Goal: Information Seeking & Learning: Learn about a topic

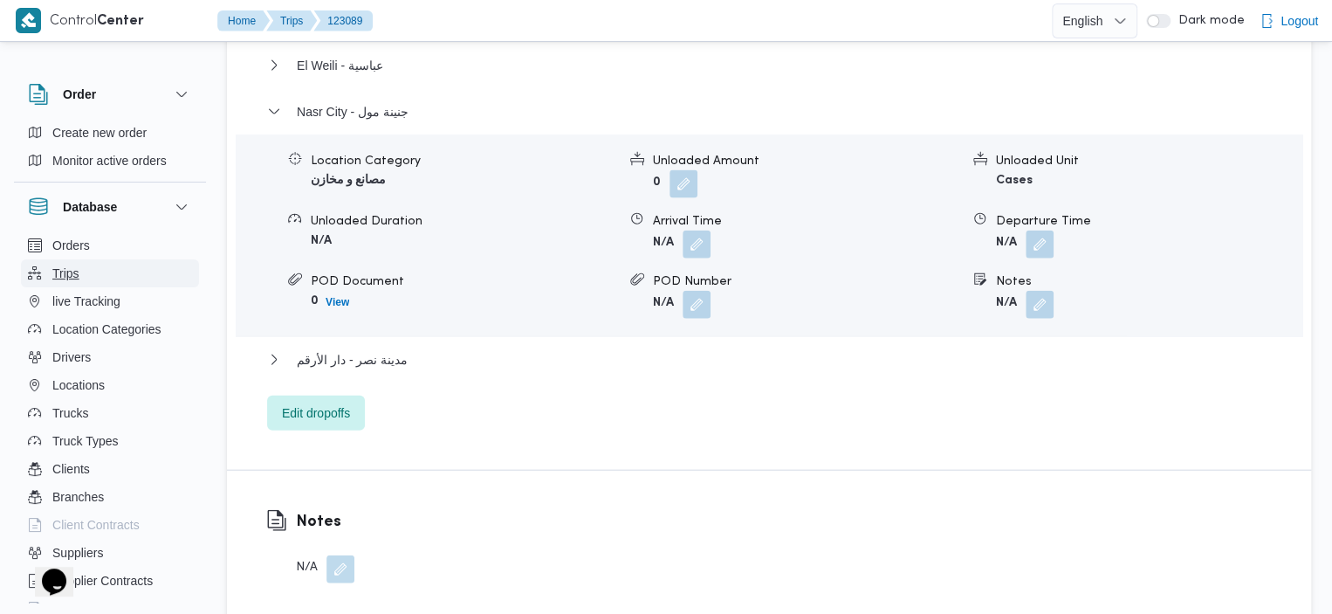
click at [106, 277] on button "Trips" at bounding box center [110, 273] width 178 height 28
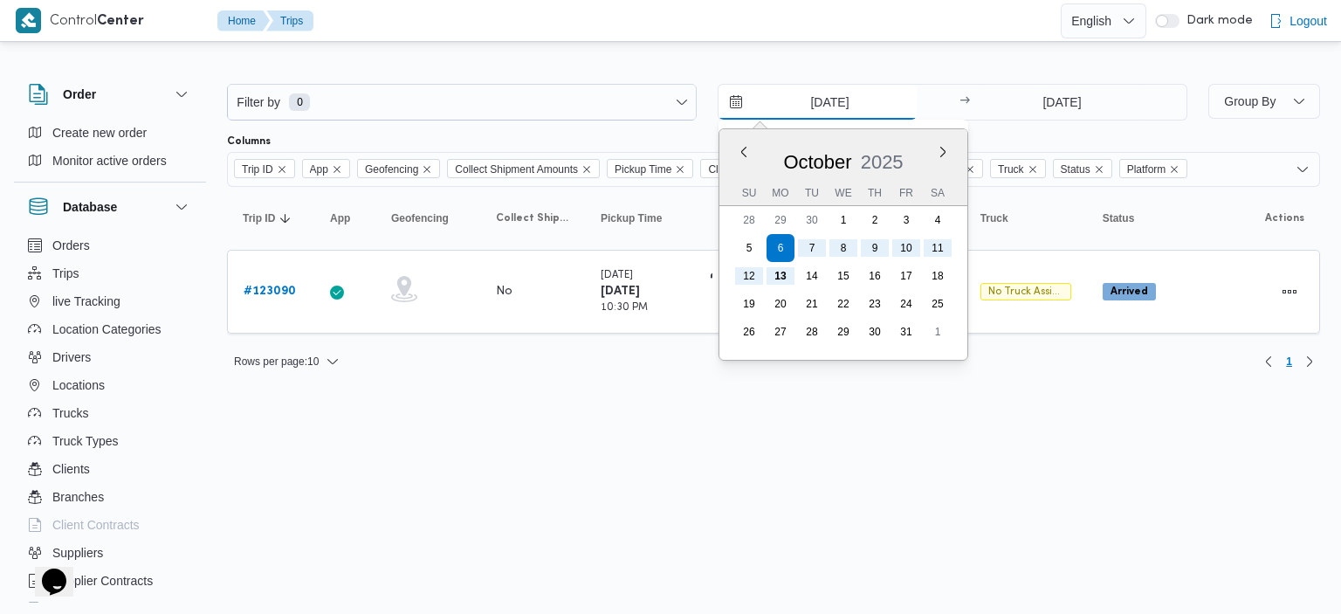
click at [737, 106] on input "[DATE]" at bounding box center [817, 102] width 198 height 35
click at [741, 149] on button "Previous Month" at bounding box center [743, 151] width 17 height 17
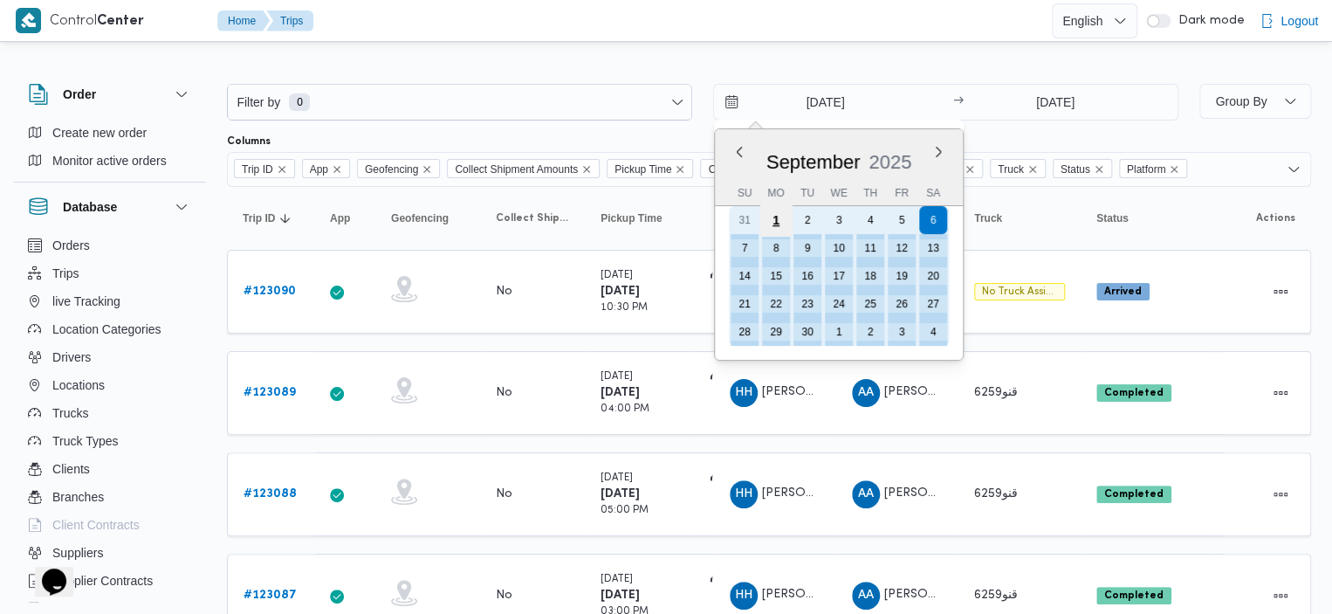
click at [778, 217] on div "1" at bounding box center [775, 219] width 33 height 33
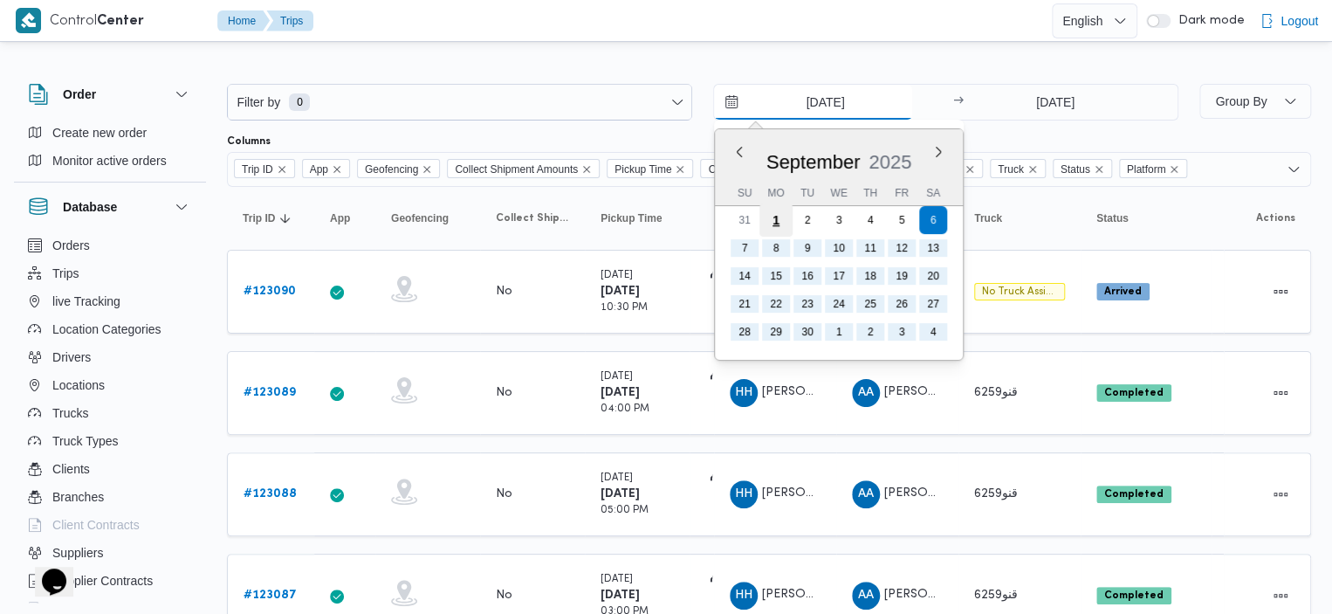
type input "[DATE]"
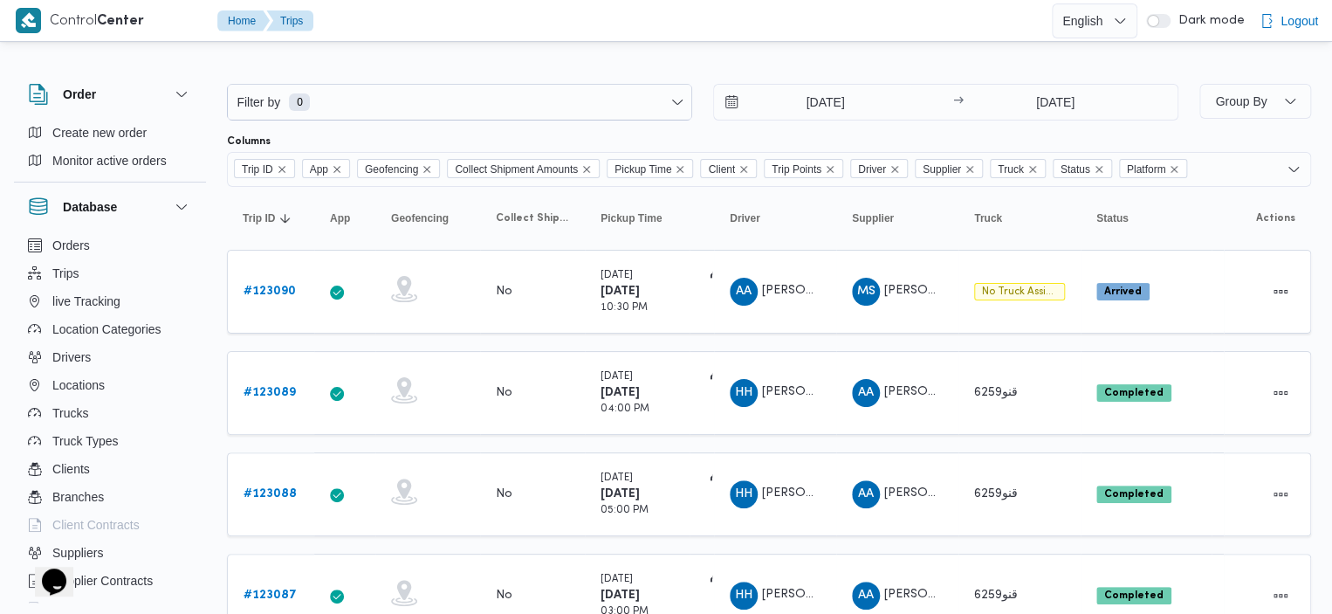
click at [548, 81] on div "Filter by 0 [DATE] → [DATE]" at bounding box center [702, 102] width 972 height 58
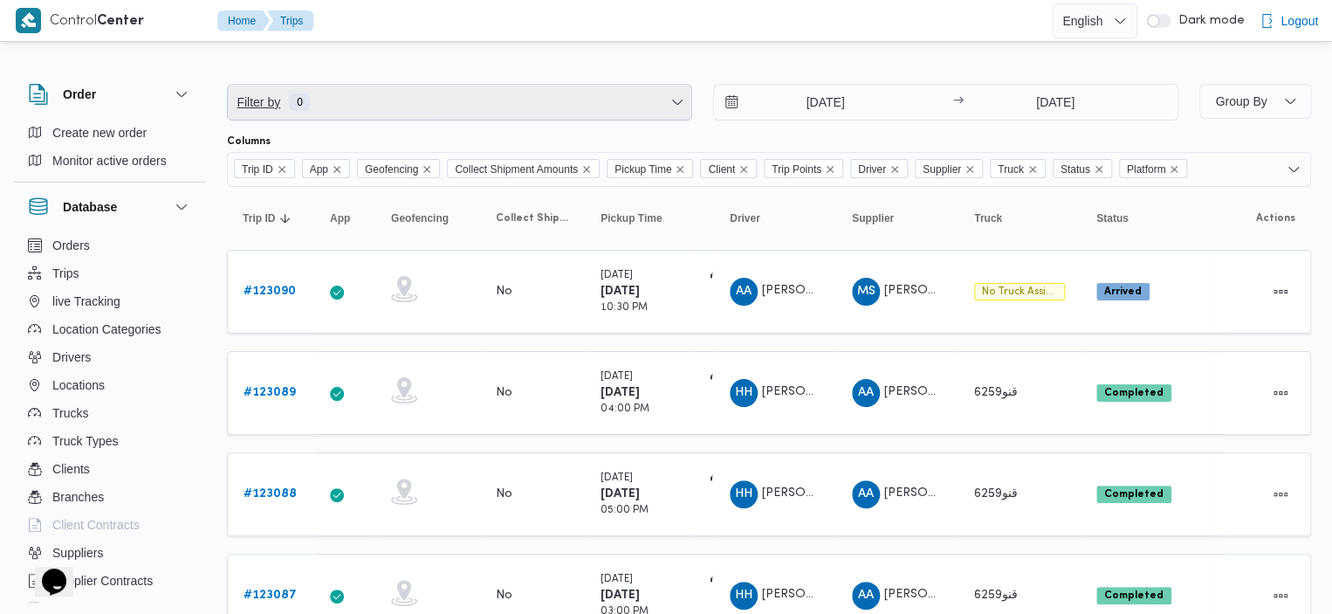
click at [535, 99] on span "Filter by 0" at bounding box center [459, 102] width 463 height 35
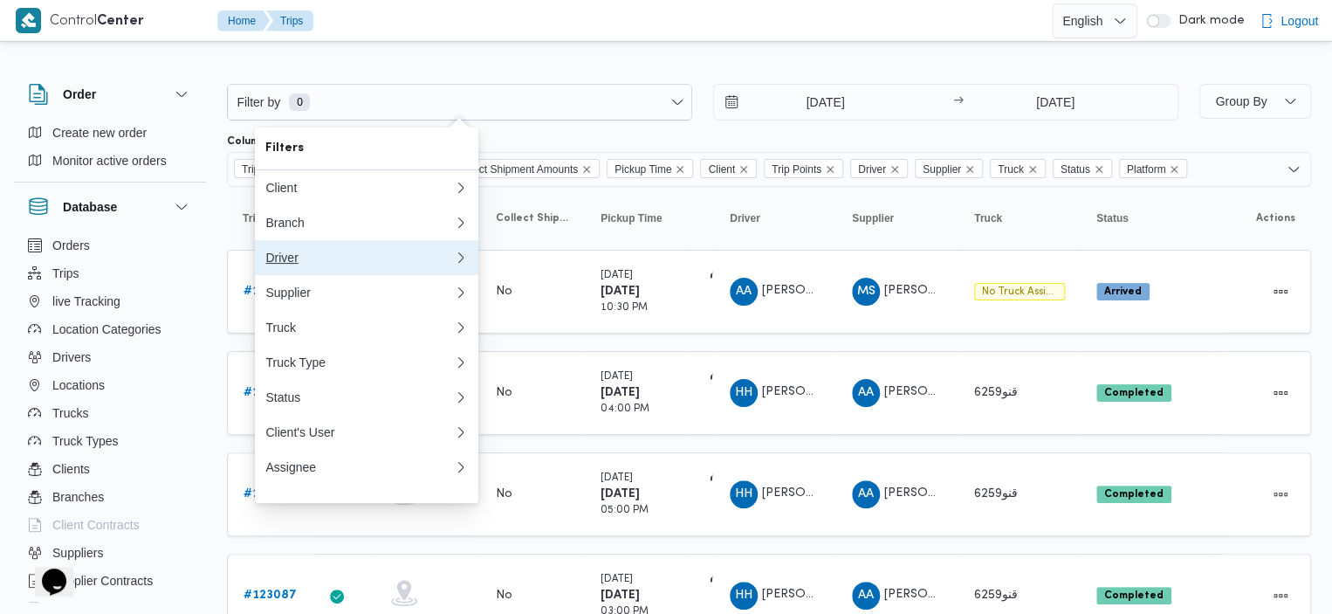
click at [454, 264] on icon "button" at bounding box center [461, 257] width 14 height 14
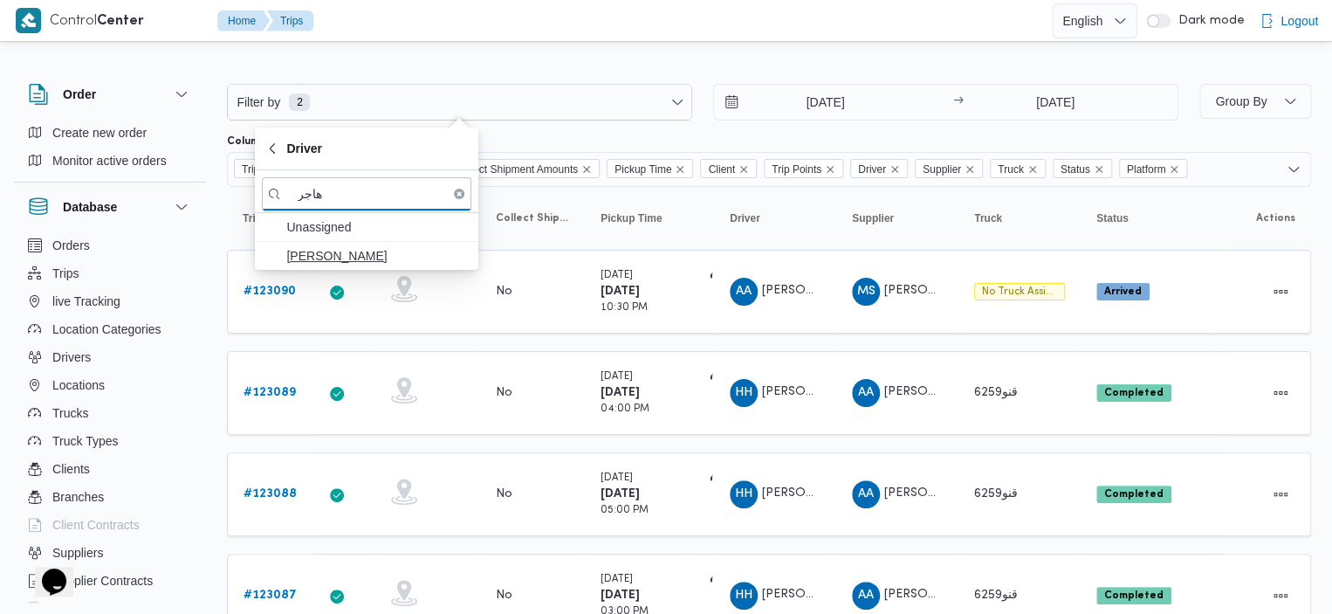
type input "هاجر"
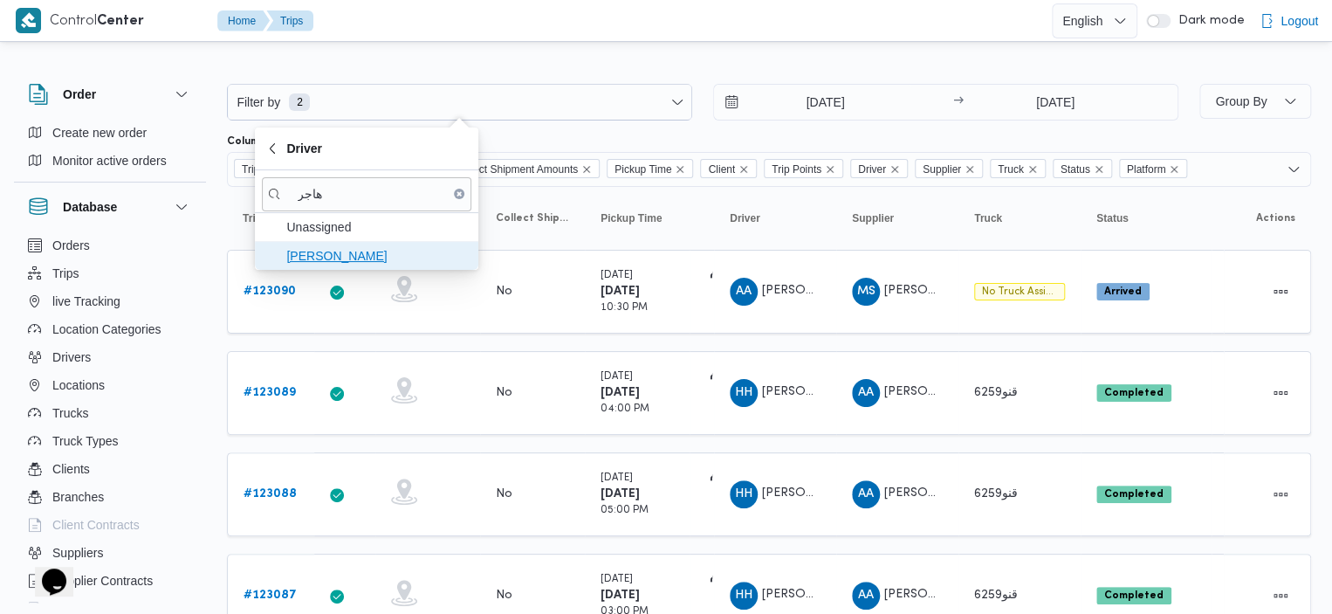
click at [334, 254] on span "[PERSON_NAME]" at bounding box center [377, 255] width 182 height 21
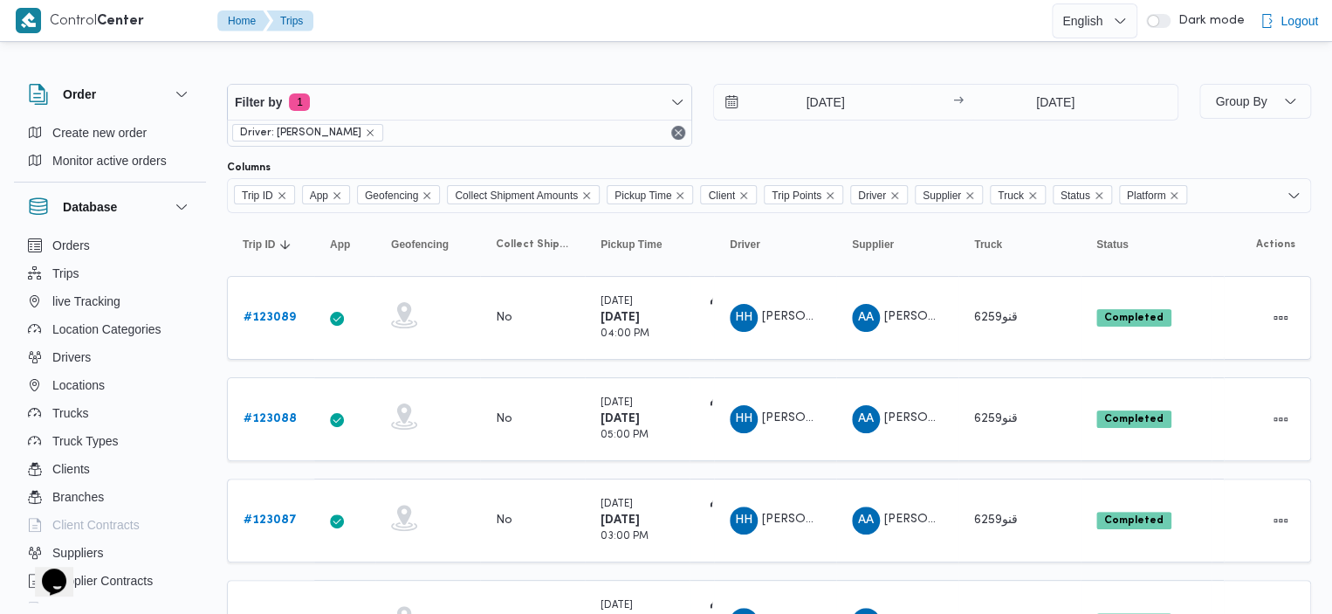
click at [573, 31] on div at bounding box center [685, 20] width 731 height 41
click at [1179, 196] on icon "Remove Platform from selection in this group" at bounding box center [1174, 195] width 10 height 10
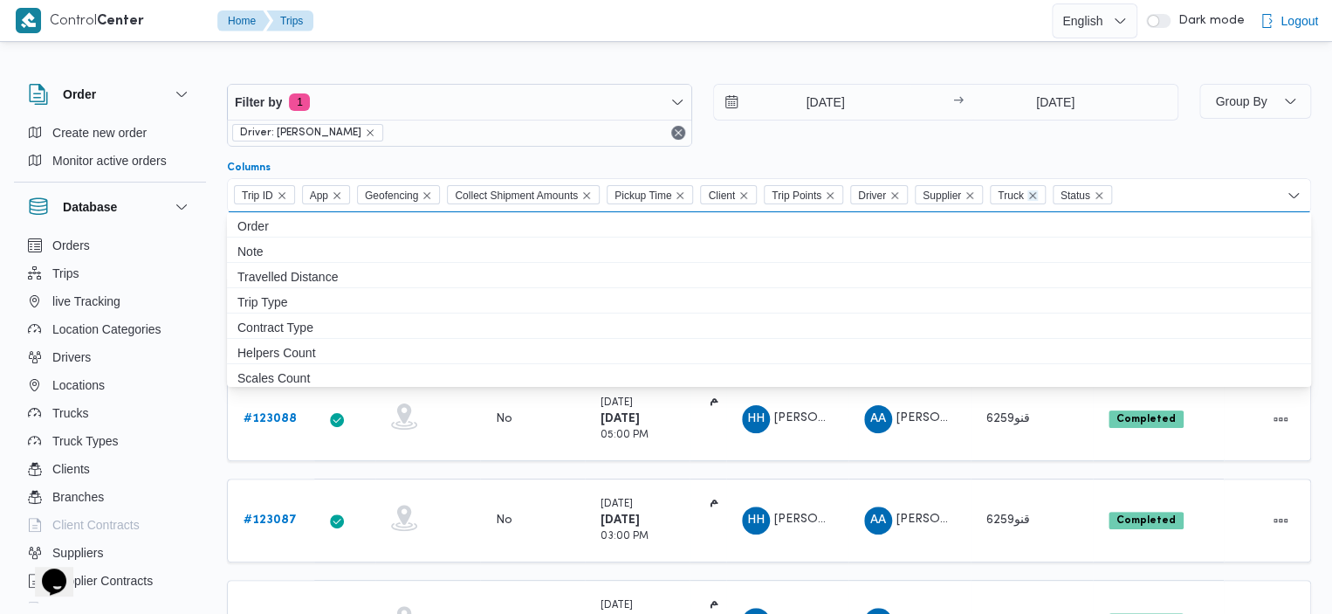
click at [1036, 195] on icon "Remove Truck from selection in this group" at bounding box center [1032, 195] width 10 height 10
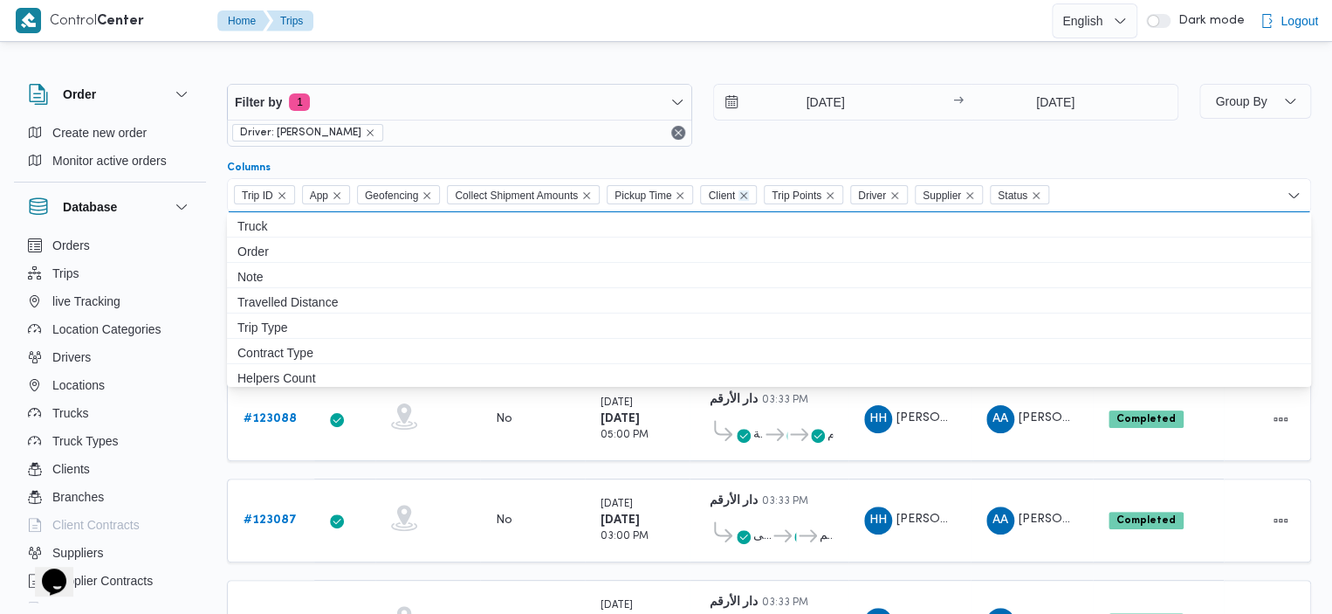
click at [746, 196] on icon "Remove Client from selection in this group" at bounding box center [743, 195] width 10 height 10
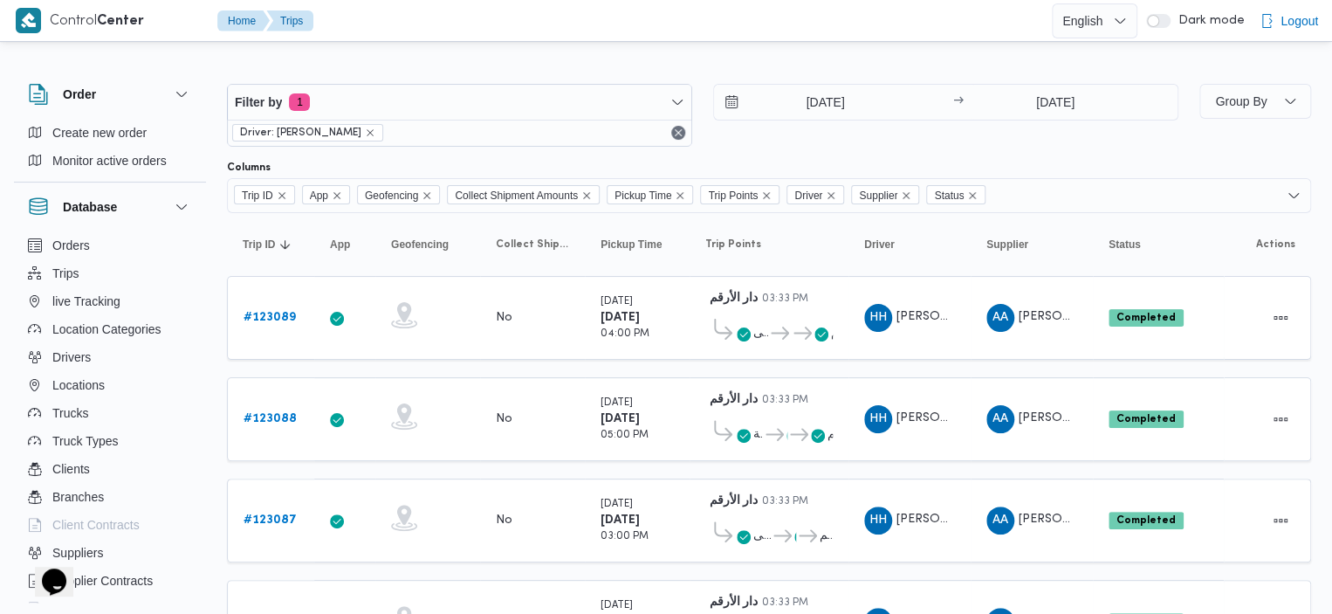
click at [910, 142] on div "[DATE] → [DATE]" at bounding box center [945, 115] width 465 height 63
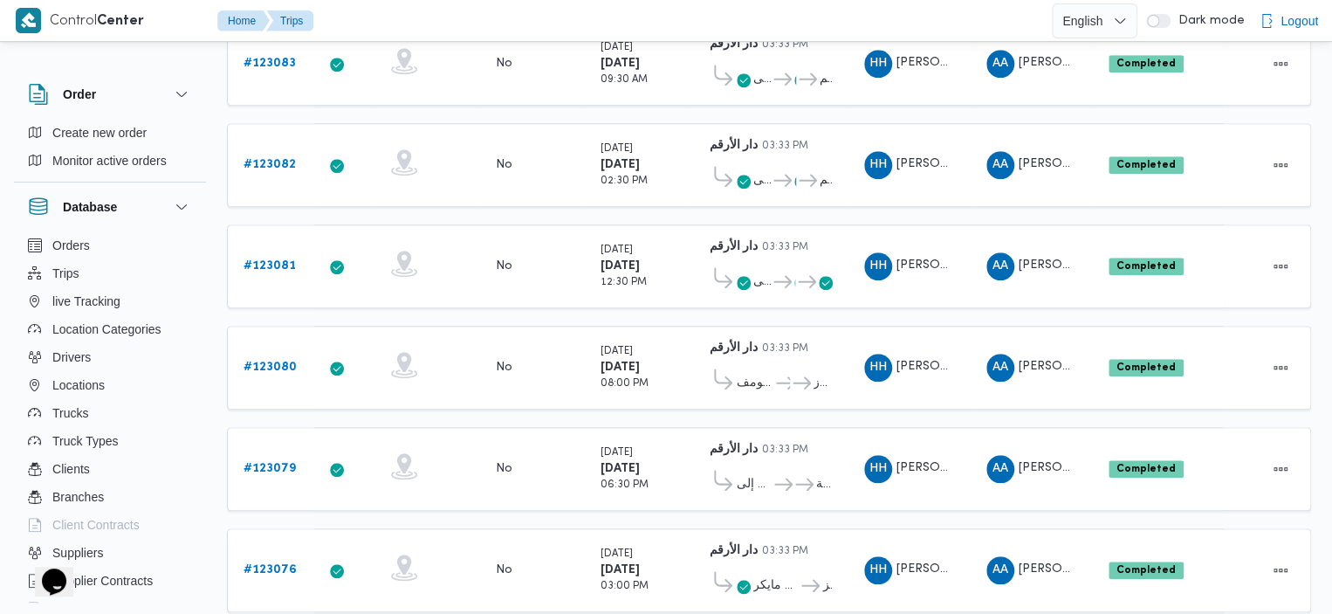
scroll to position [695, 0]
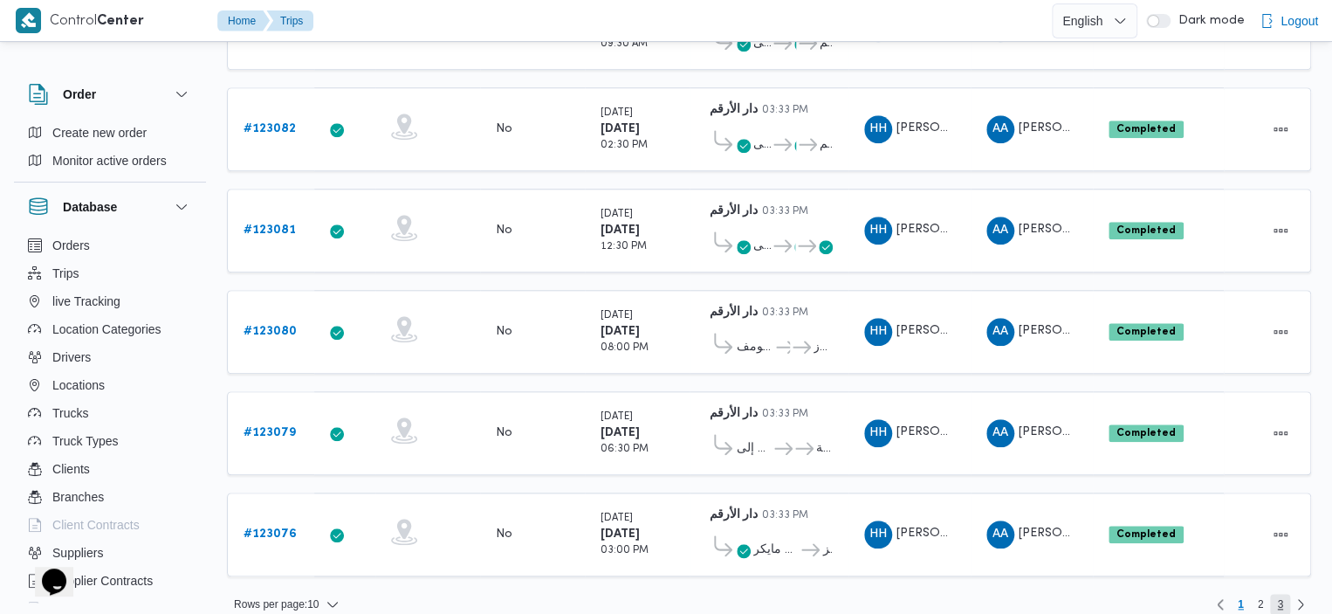
click at [1286, 593] on span "3" at bounding box center [1280, 603] width 20 height 21
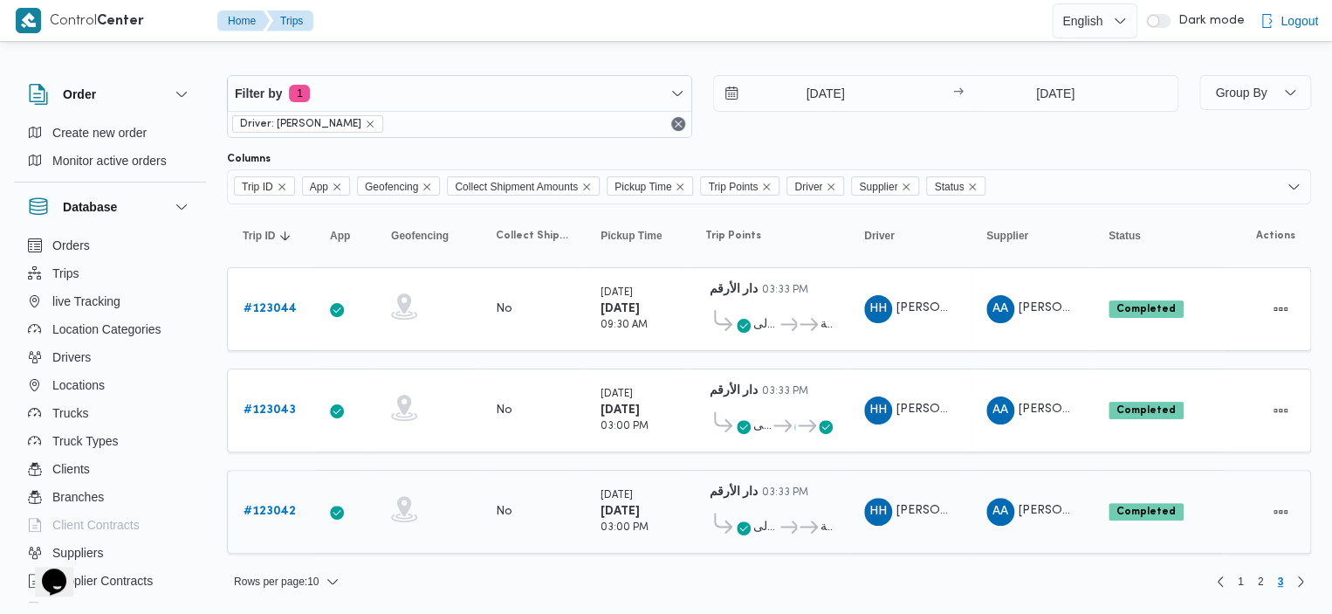
scroll to position [1, 0]
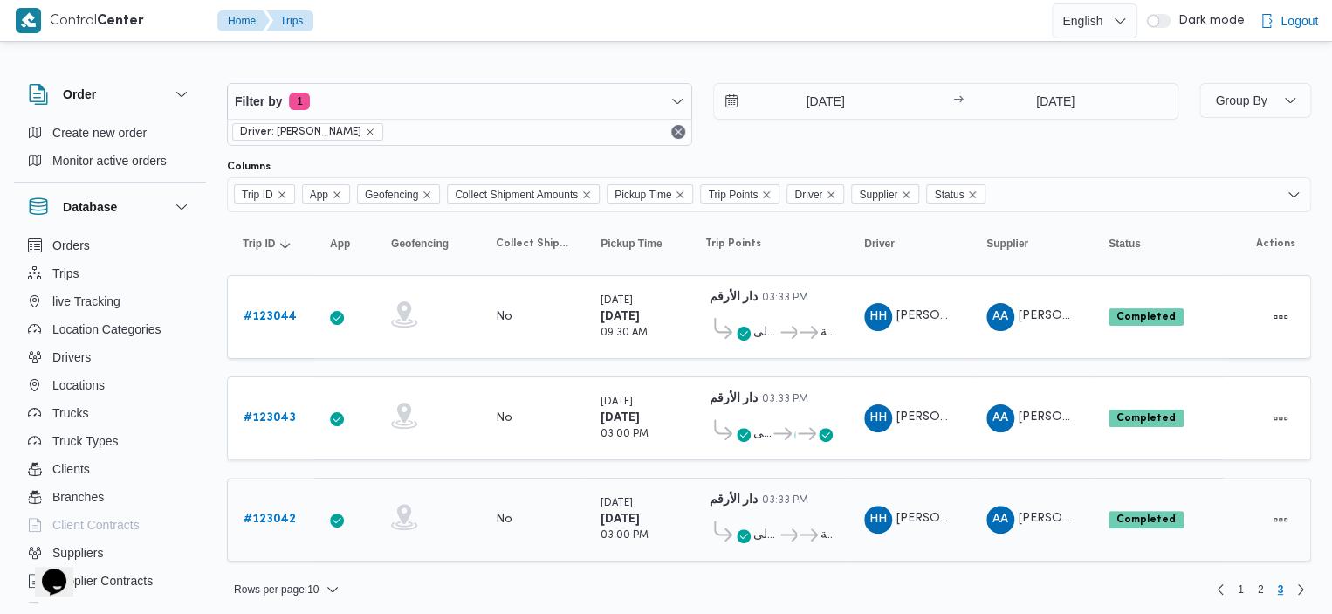
click at [751, 511] on div "مكتب إلى ... عباسية" at bounding box center [768, 530] width 127 height 38
click at [739, 511] on div "مكتب إلى ... عباسية" at bounding box center [768, 530] width 127 height 38
click at [761, 525] on span "مكتب إلى" at bounding box center [765, 535] width 24 height 21
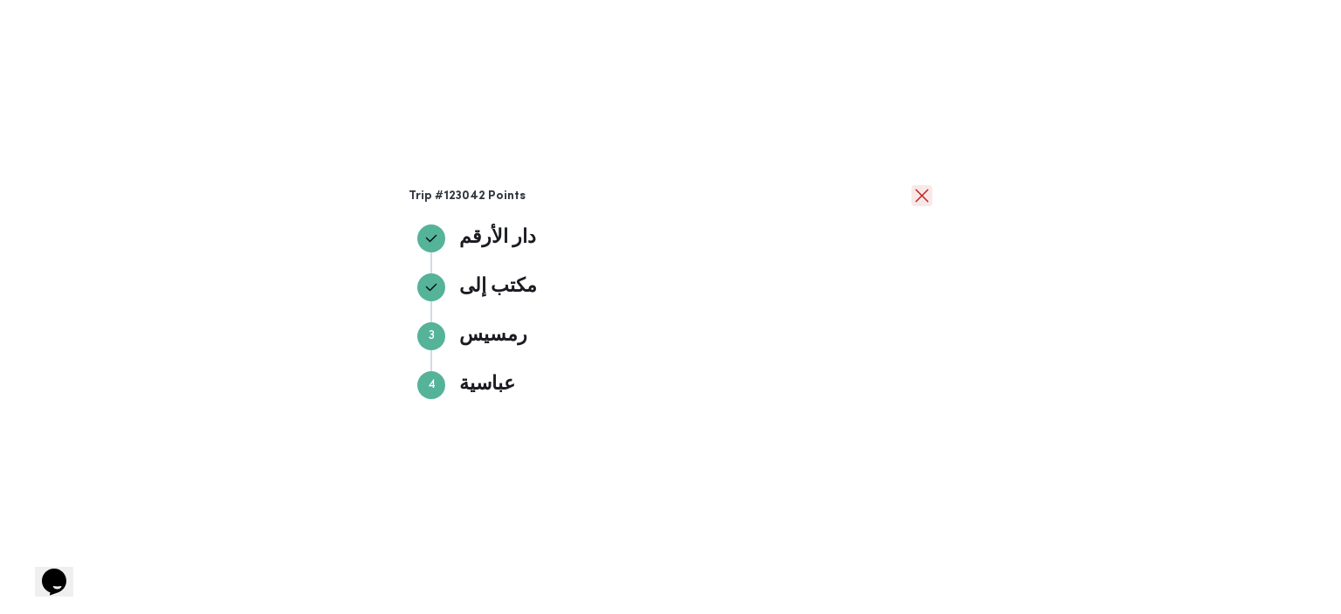
click at [924, 194] on button "close" at bounding box center [921, 195] width 21 height 21
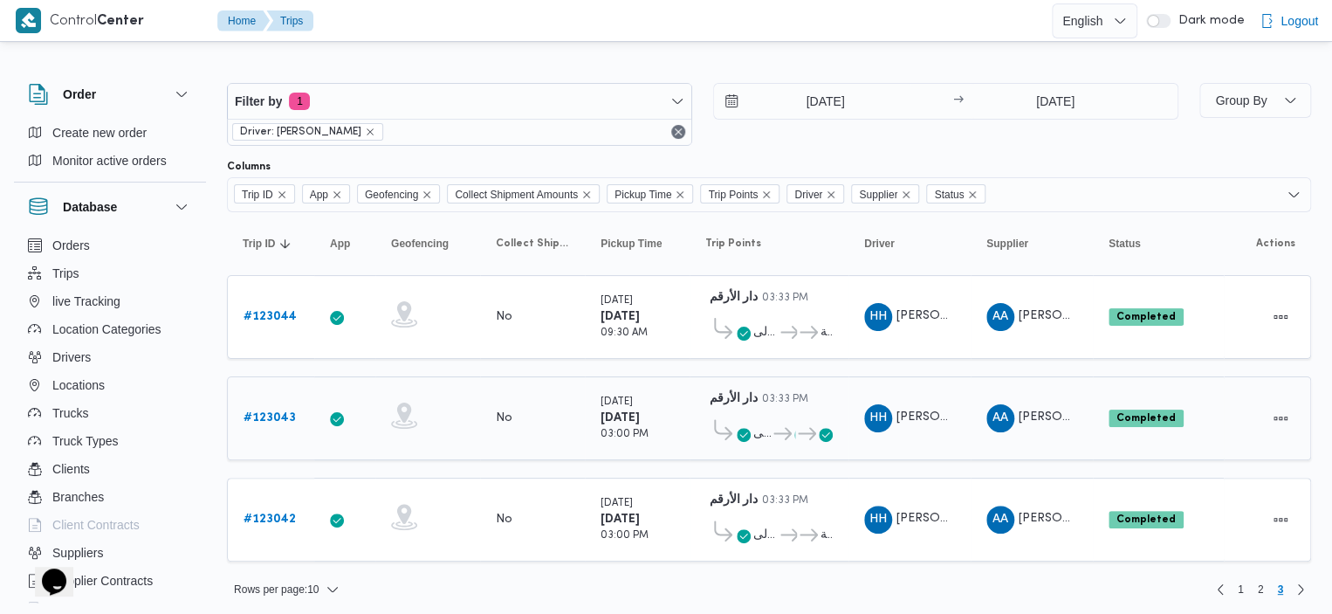
click at [765, 425] on span "مكتب إلى" at bounding box center [761, 433] width 17 height 21
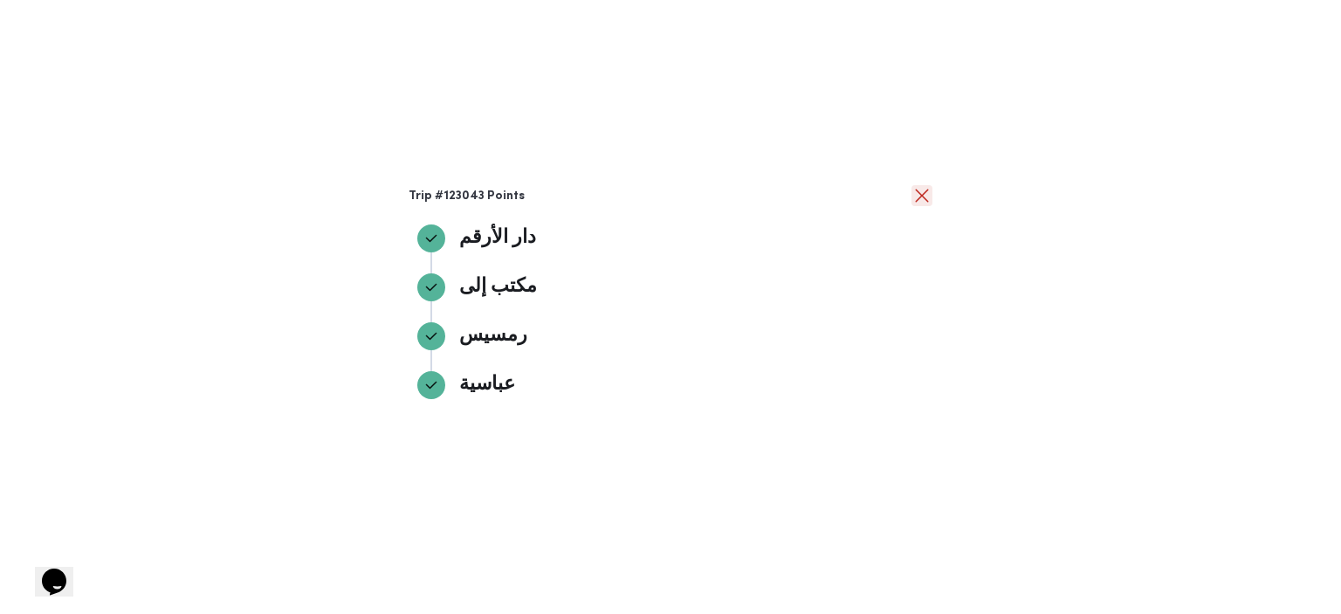
click at [930, 188] on button "close" at bounding box center [921, 195] width 21 height 21
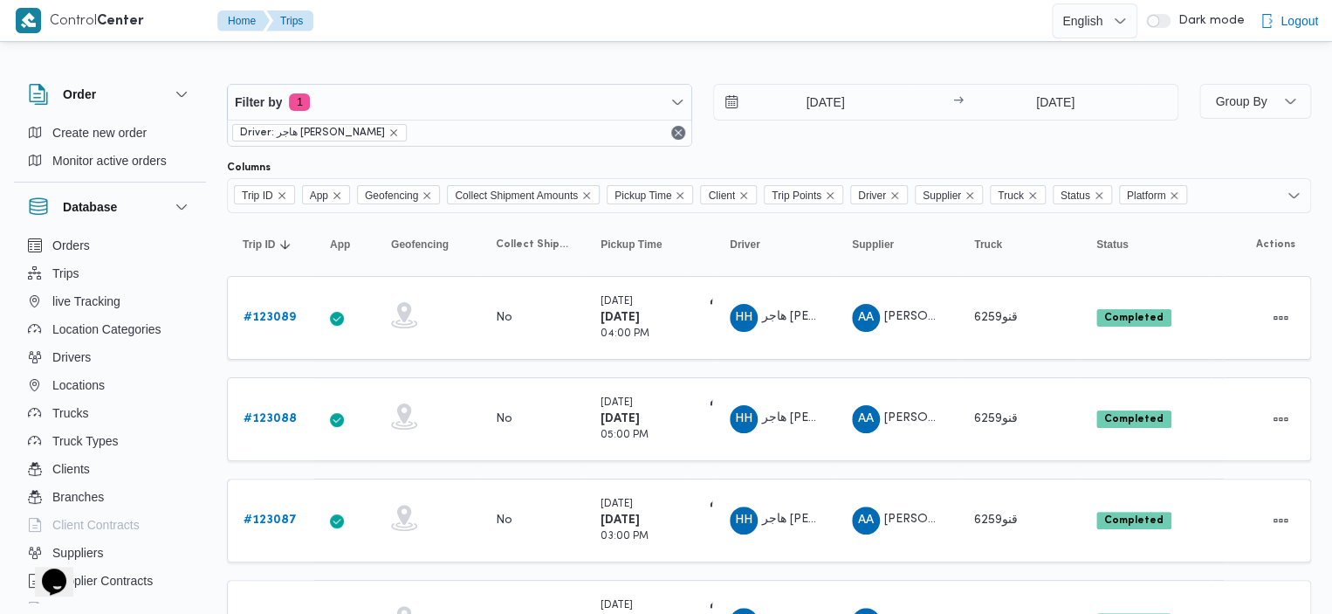
click at [492, 128] on div "Driver: [PERSON_NAME]" at bounding box center [459, 133] width 463 height 26
click at [388, 132] on icon "remove selected entity" at bounding box center [393, 132] width 10 height 10
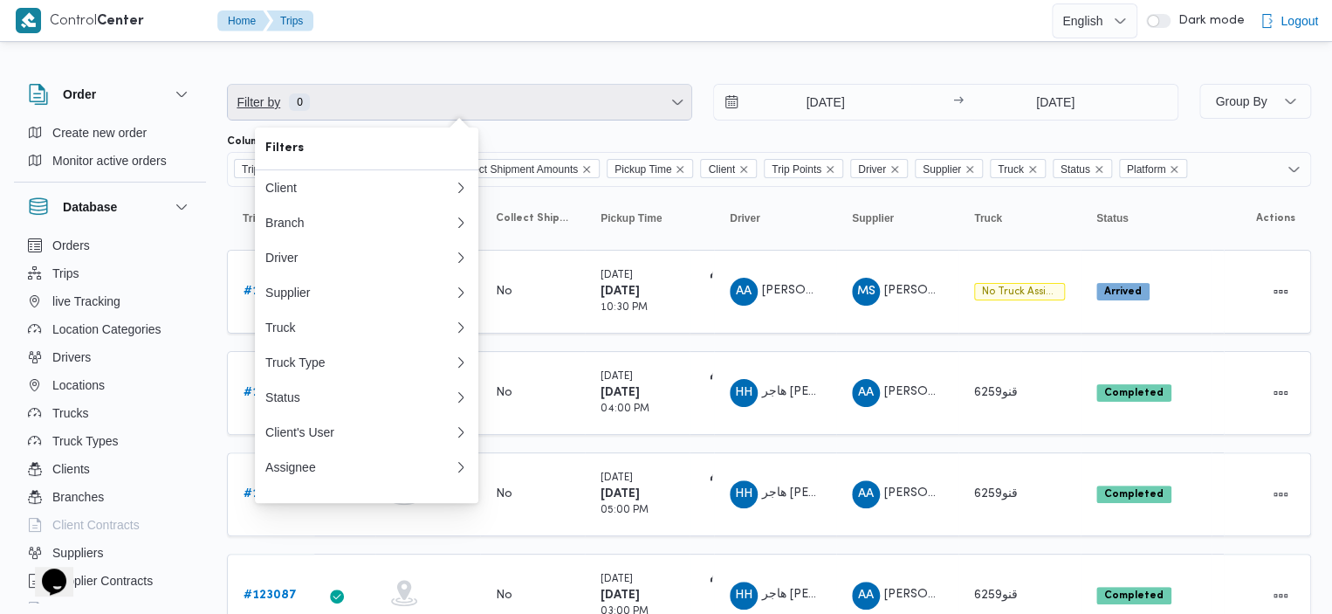
click at [423, 93] on span "Filter by 0" at bounding box center [459, 102] width 463 height 35
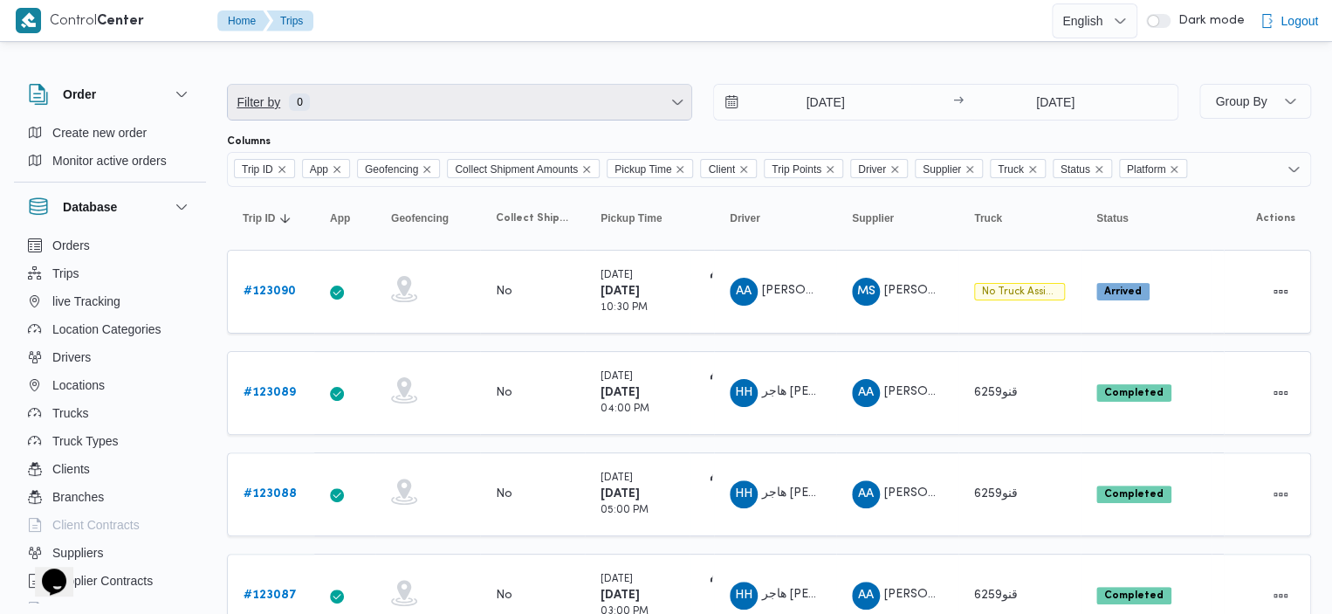
click at [424, 102] on span "Filter by 0" at bounding box center [459, 102] width 463 height 35
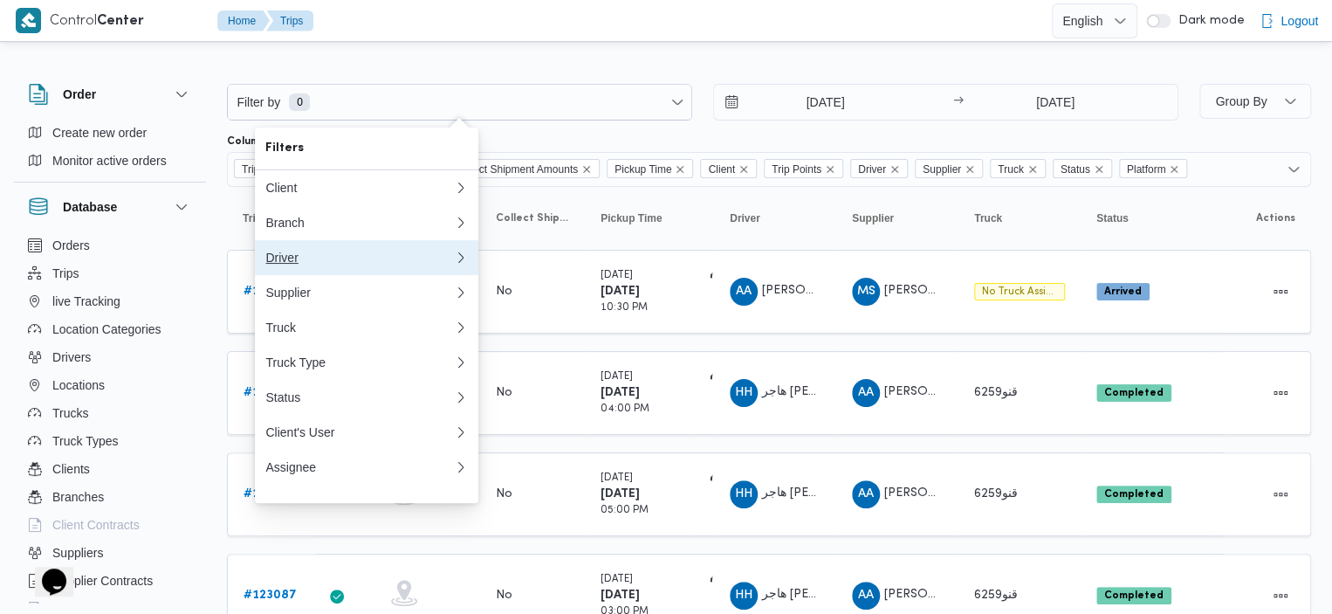
click at [460, 261] on icon "button" at bounding box center [461, 257] width 14 height 14
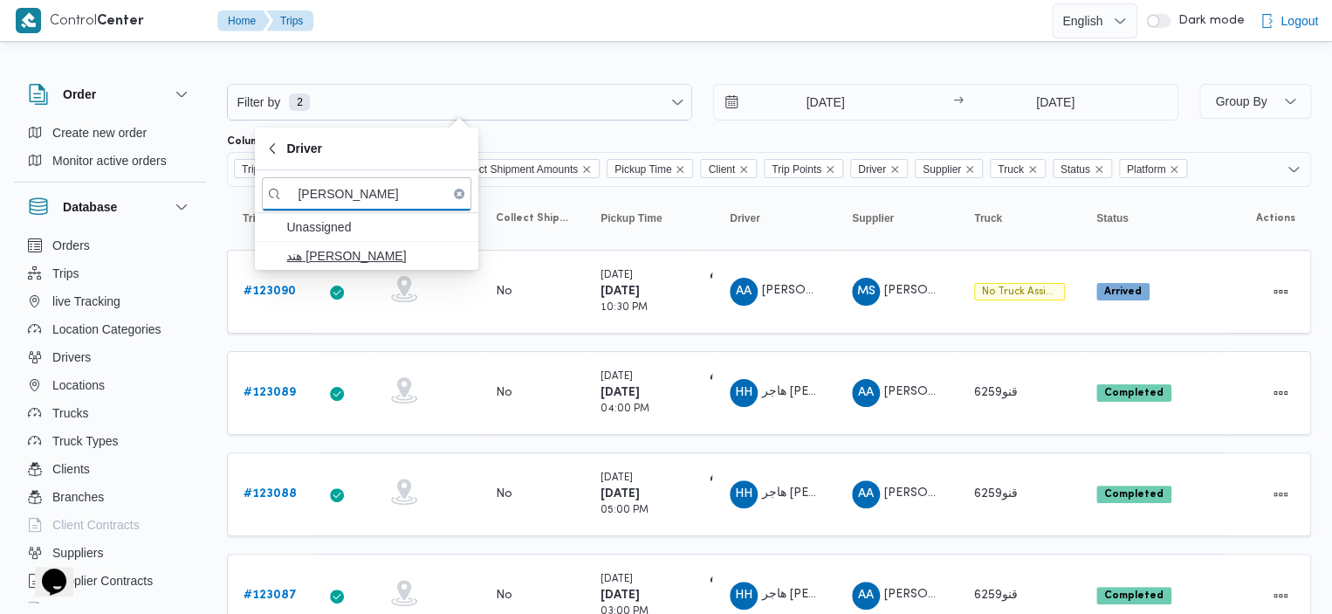
type input "هند هشام"
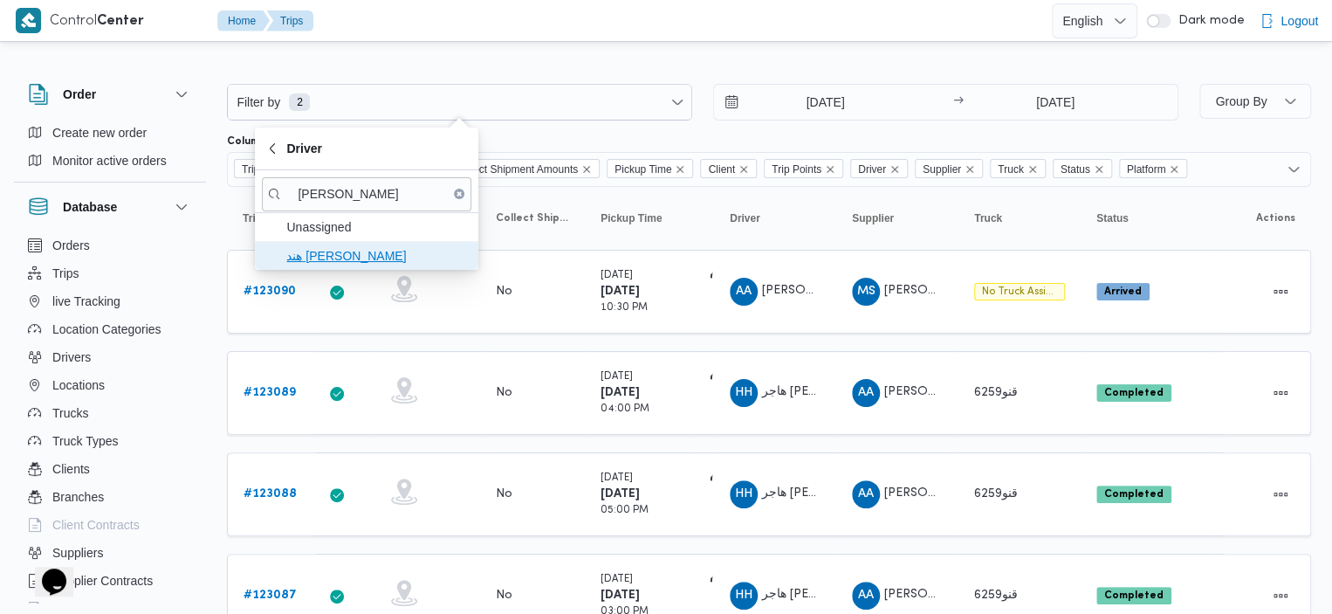
click at [372, 244] on span "[PERSON_NAME]" at bounding box center [366, 256] width 209 height 28
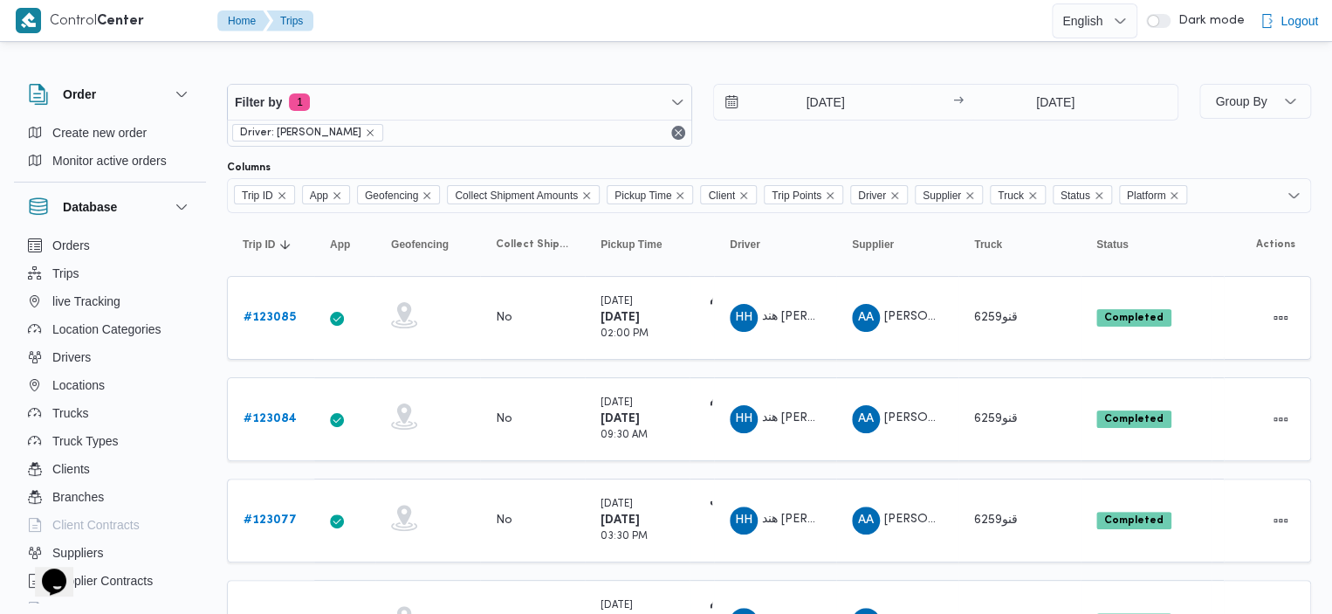
click at [1179, 196] on icon "Remove Platform from selection in this group" at bounding box center [1174, 195] width 10 height 10
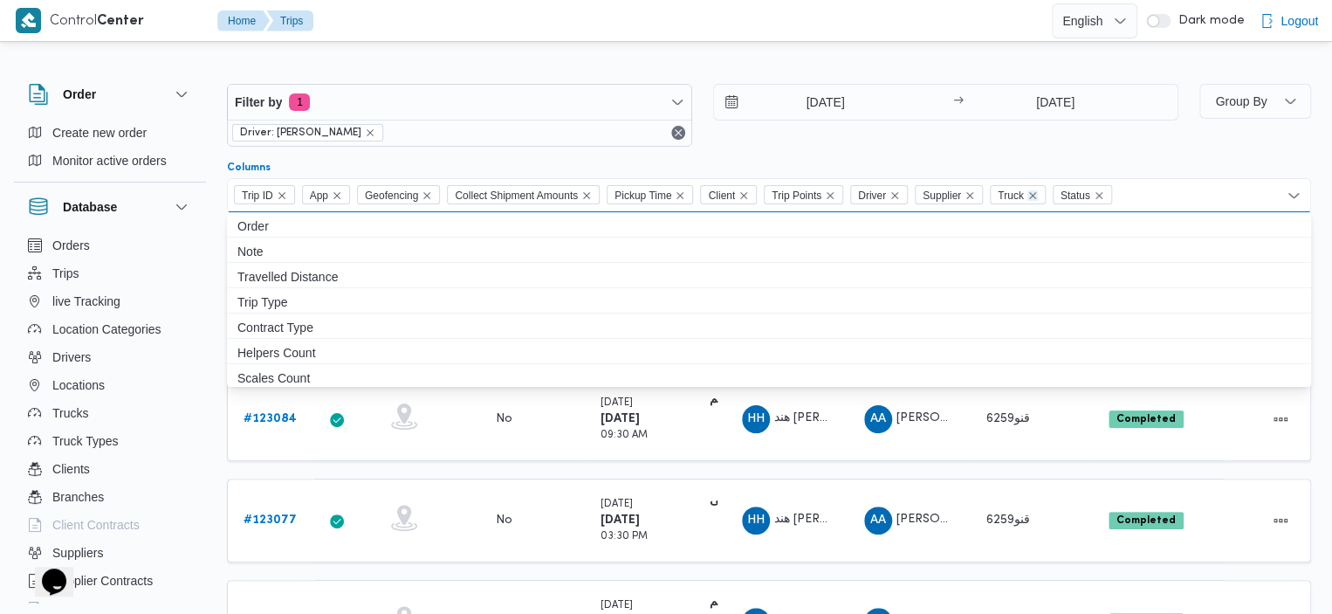
click at [1038, 194] on icon "Remove Truck from selection in this group" at bounding box center [1032, 195] width 10 height 10
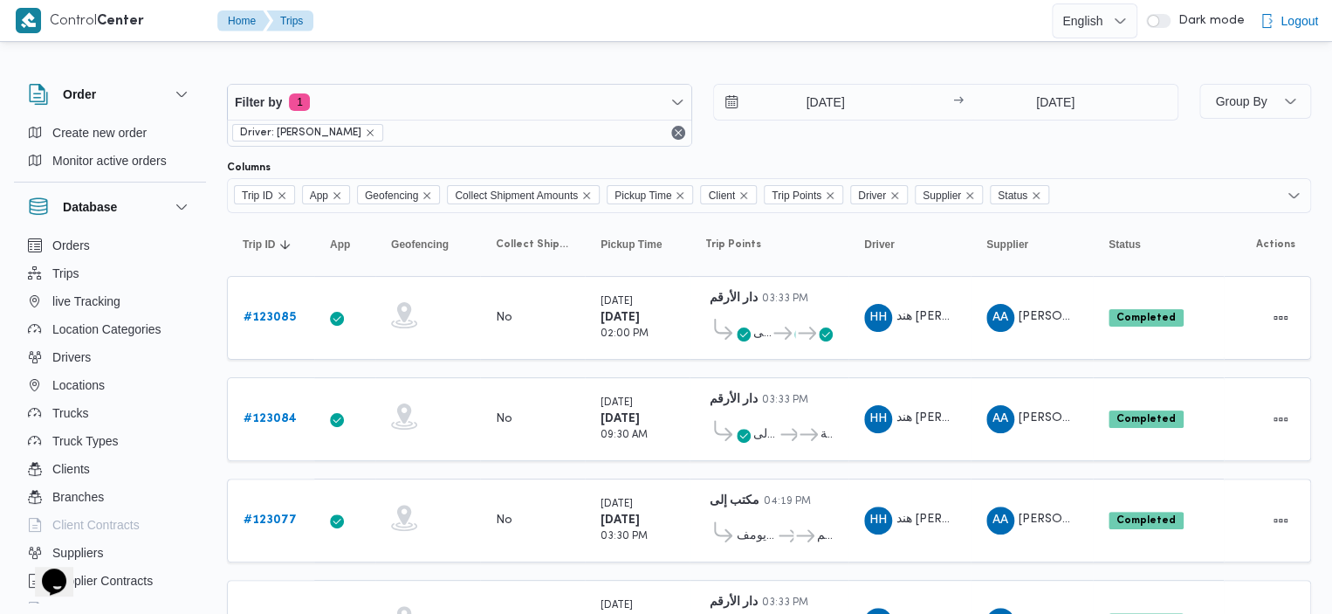
click at [1166, 142] on div "[DATE] → [DATE]" at bounding box center [945, 115] width 465 height 63
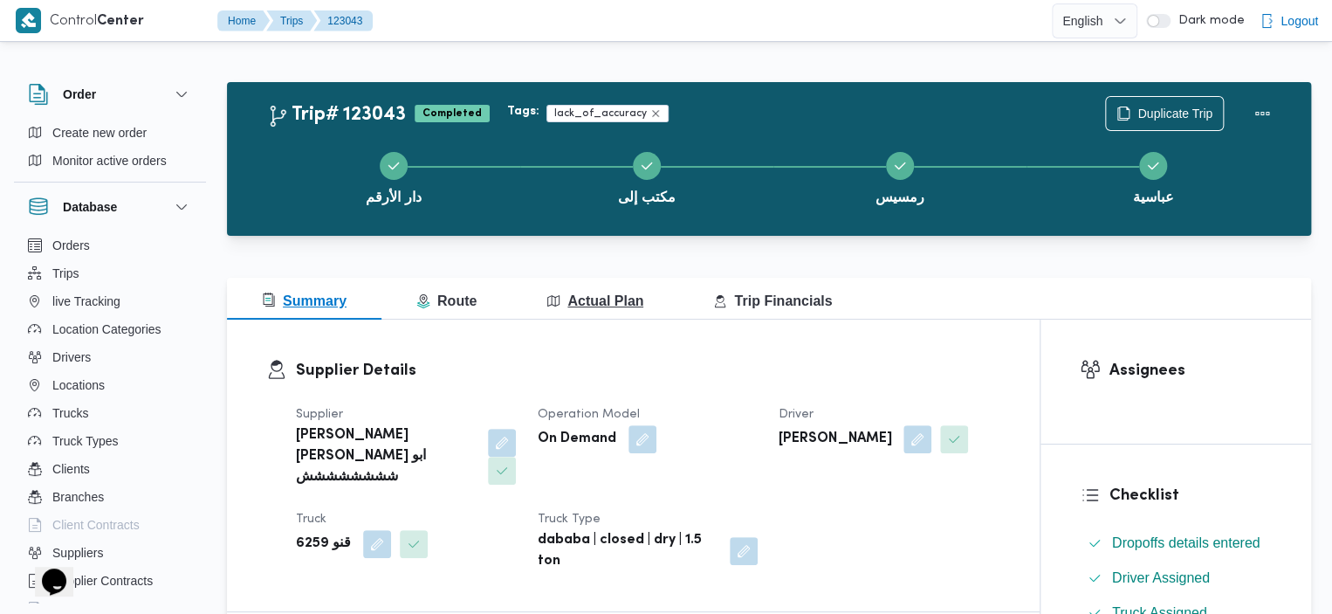
click at [593, 305] on span "Actual Plan" at bounding box center [594, 300] width 97 height 15
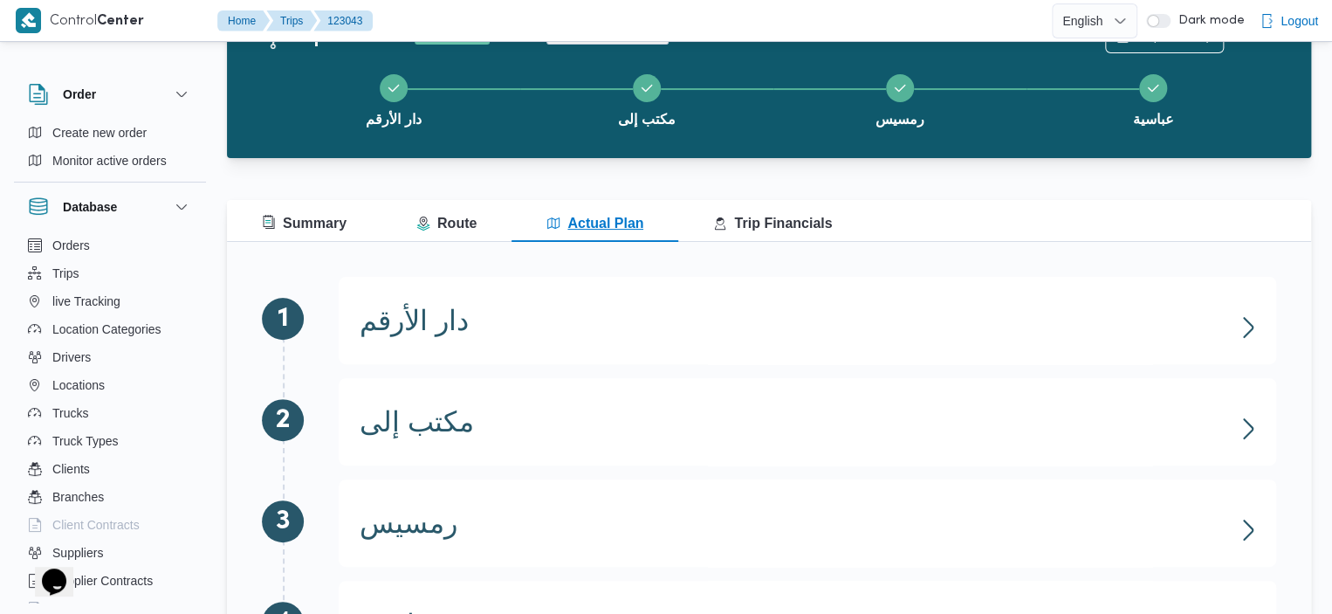
scroll to position [189, 0]
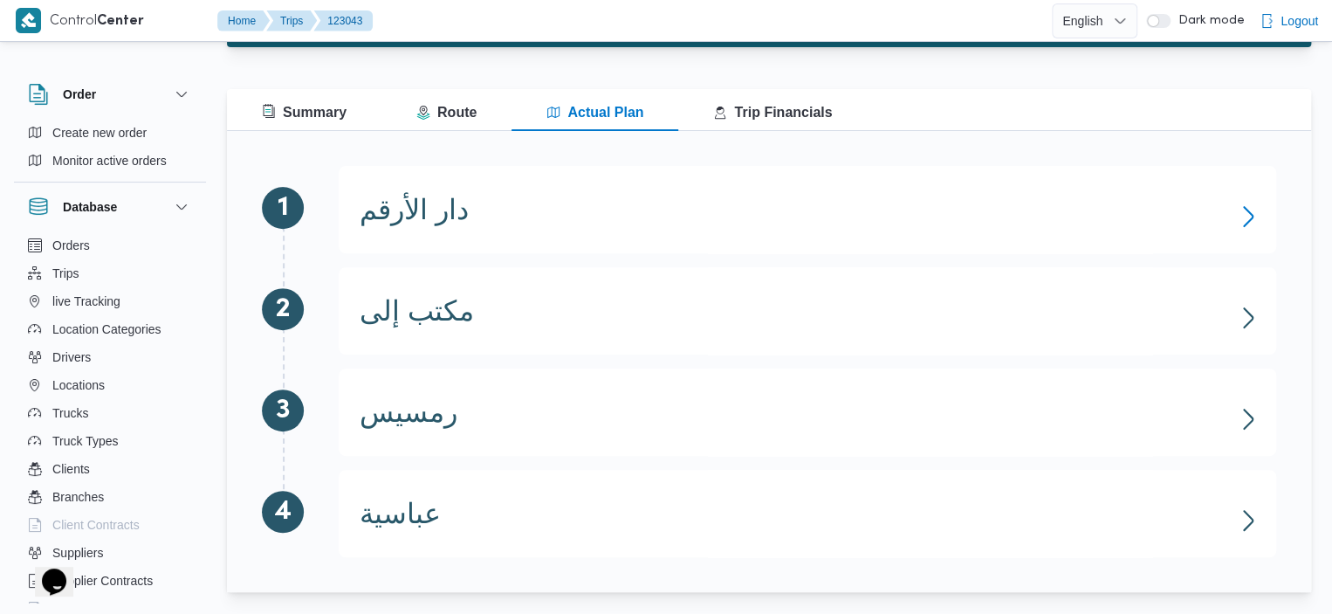
click at [1241, 214] on icon "button" at bounding box center [1248, 216] width 28 height 28
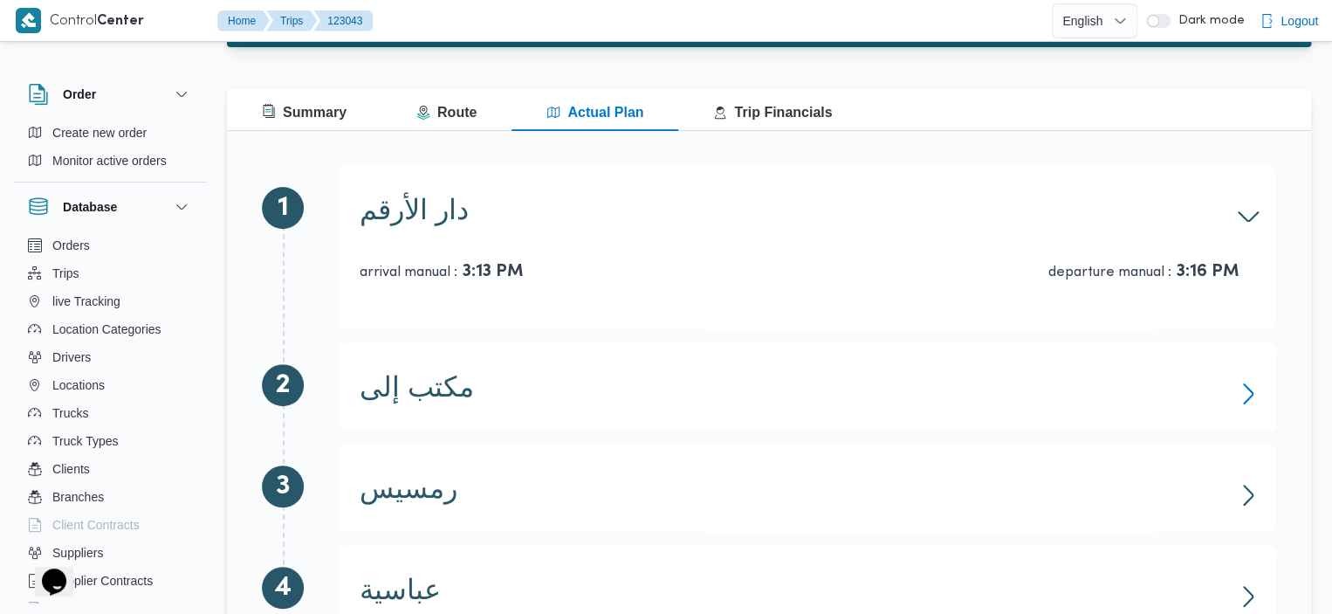
click at [1250, 389] on icon "button" at bounding box center [1248, 393] width 10 height 21
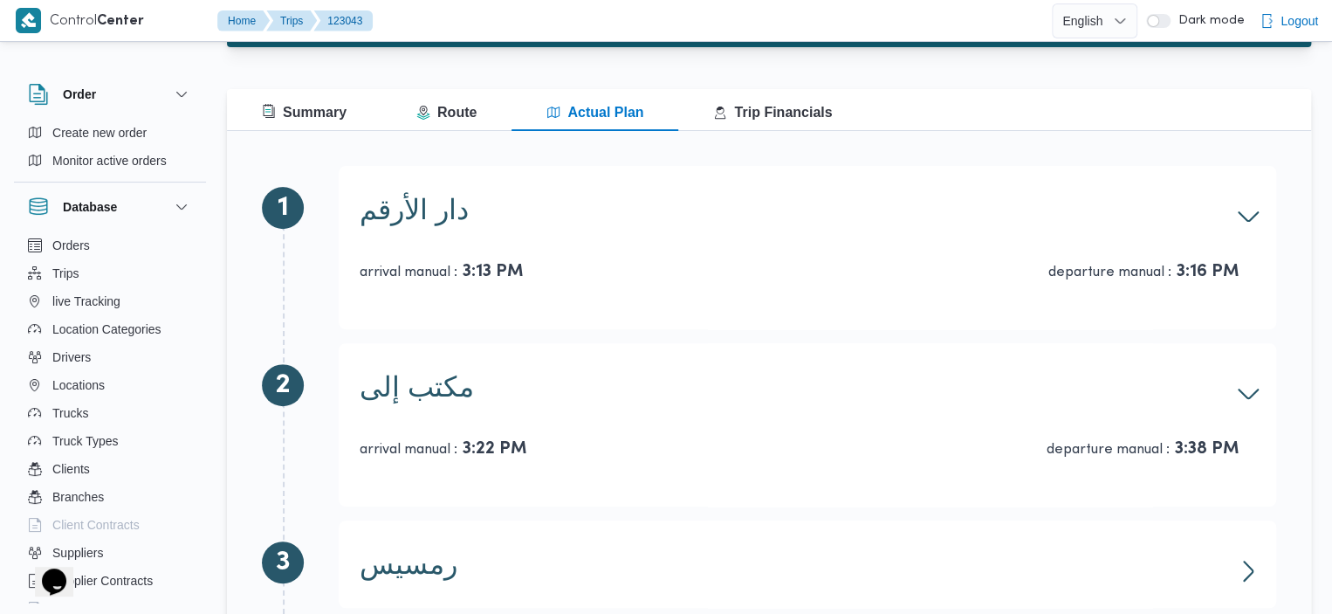
scroll to position [340, 0]
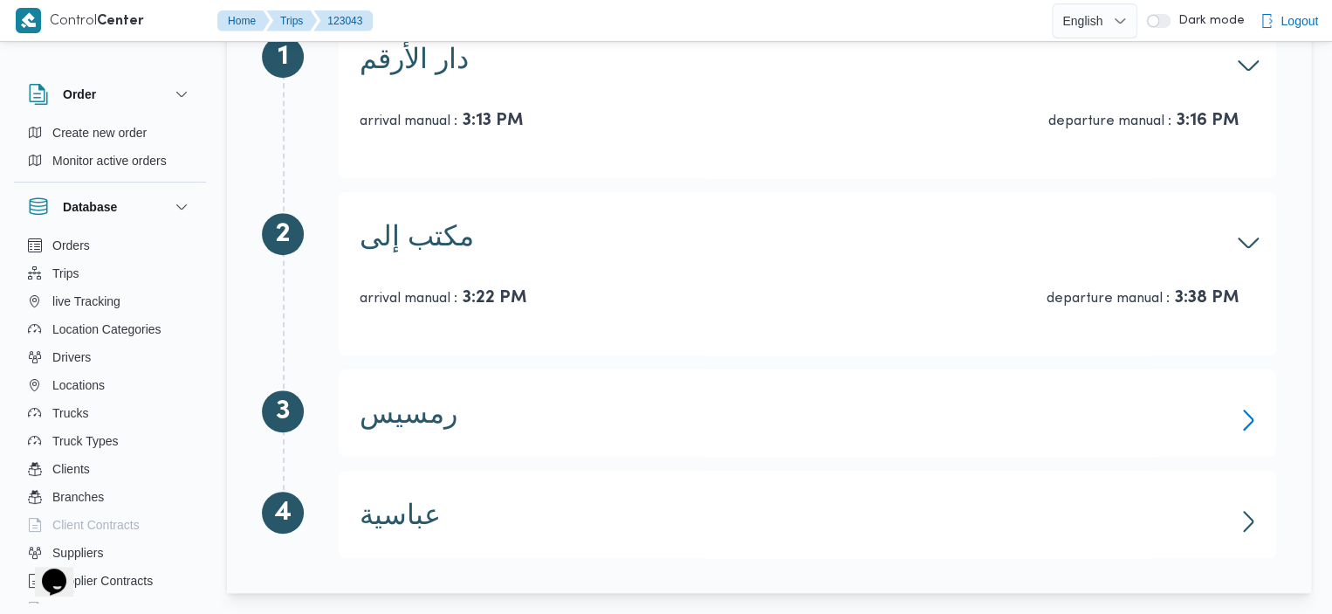
click at [1246, 422] on icon "button" at bounding box center [1248, 420] width 28 height 28
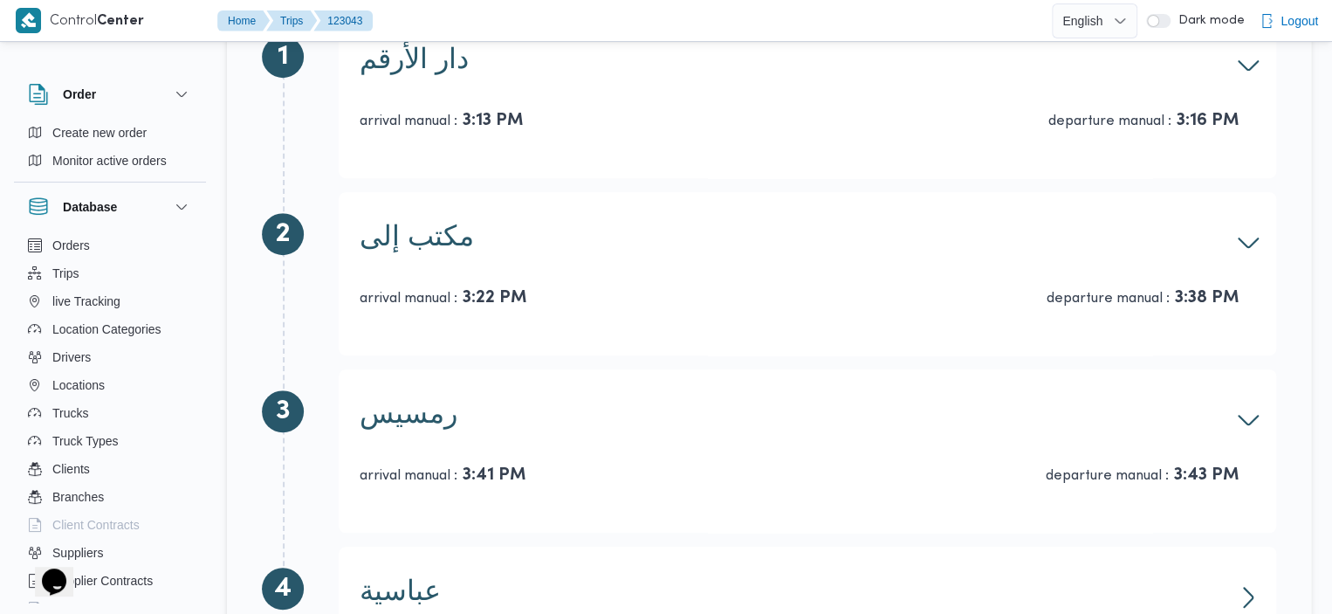
scroll to position [415, 0]
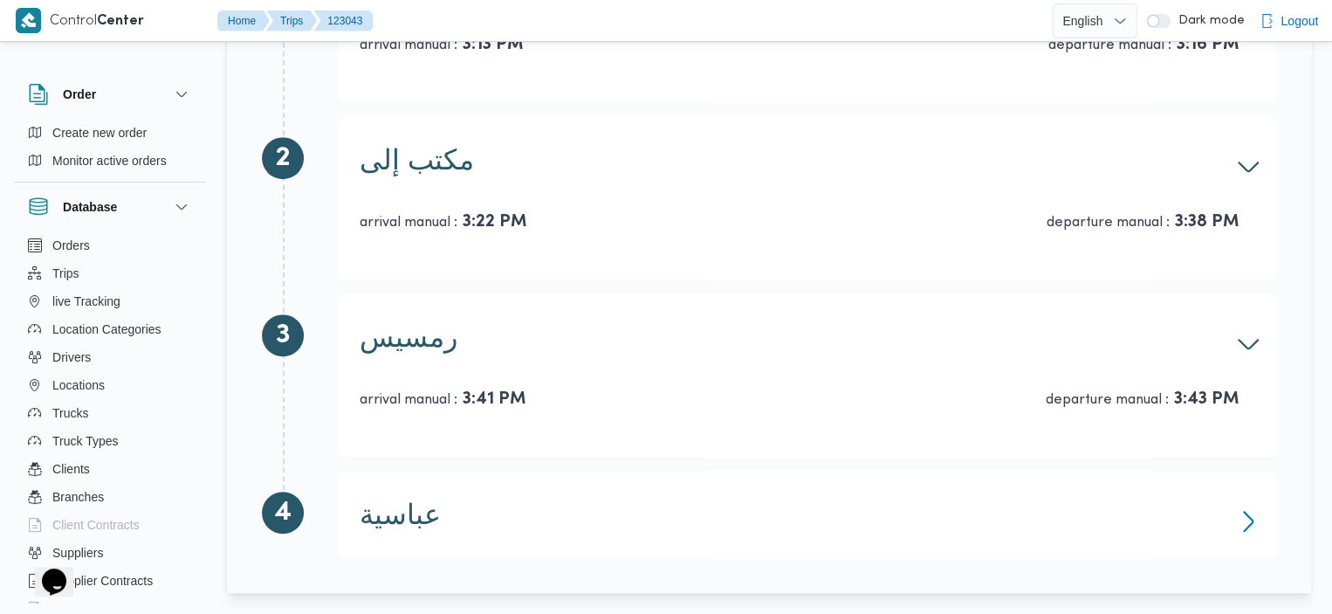
click at [1252, 513] on icon "button" at bounding box center [1248, 521] width 28 height 28
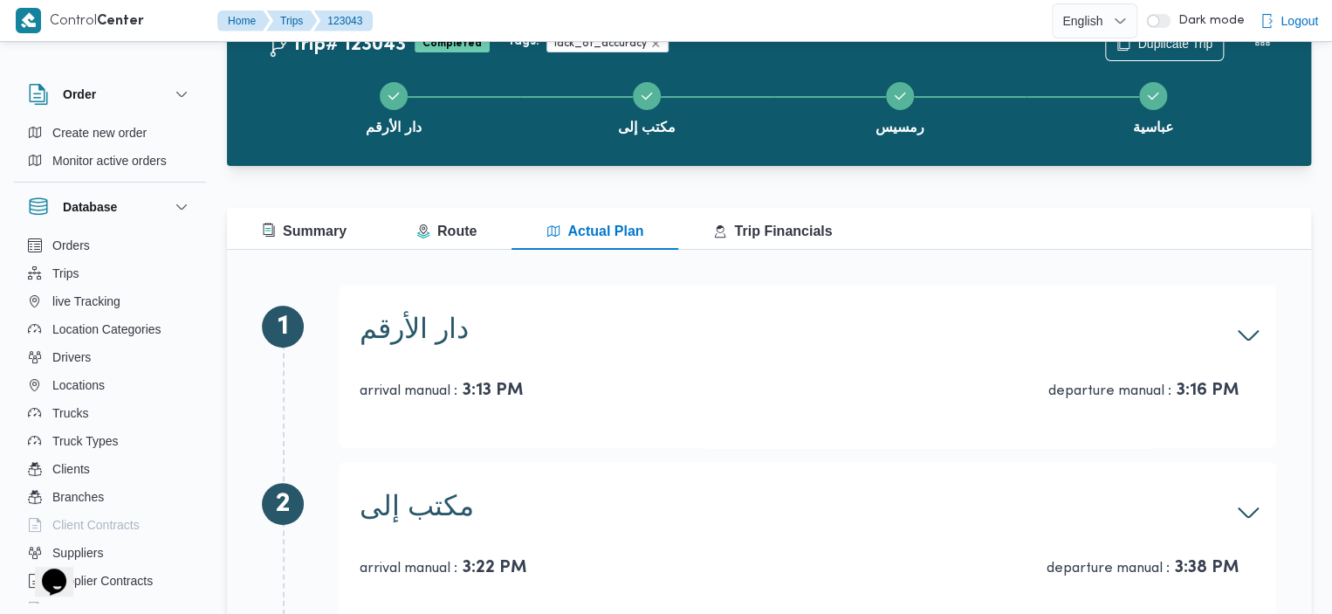
scroll to position [67, 0]
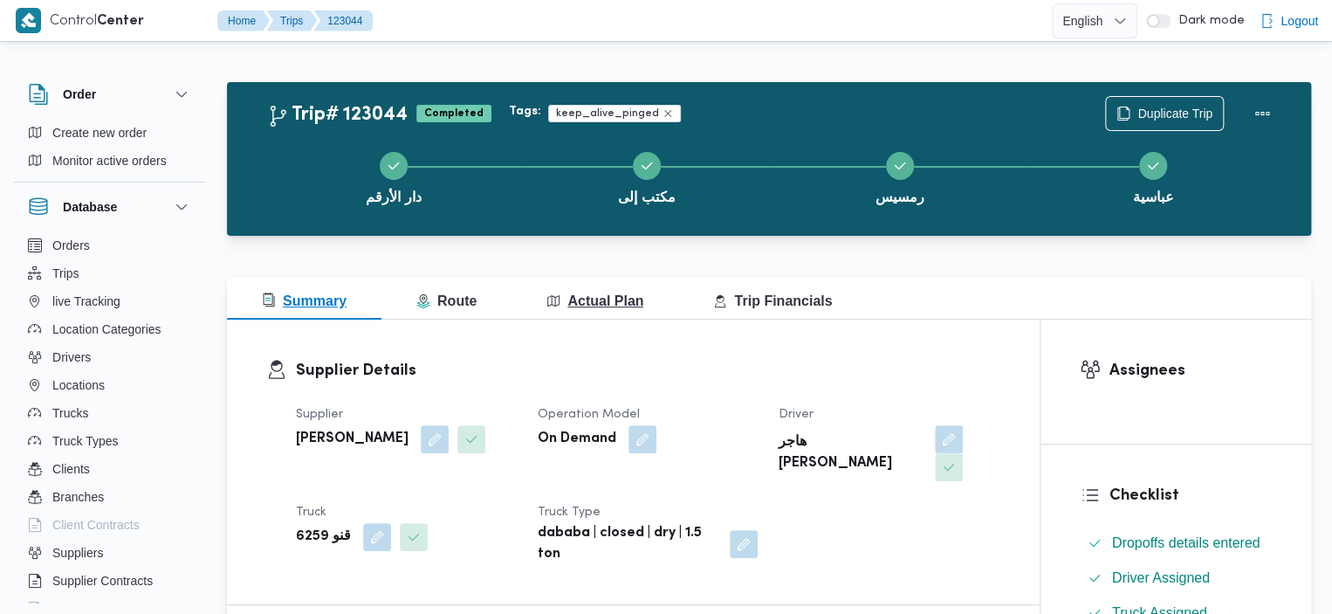
click at [595, 303] on span "Actual Plan" at bounding box center [594, 300] width 97 height 15
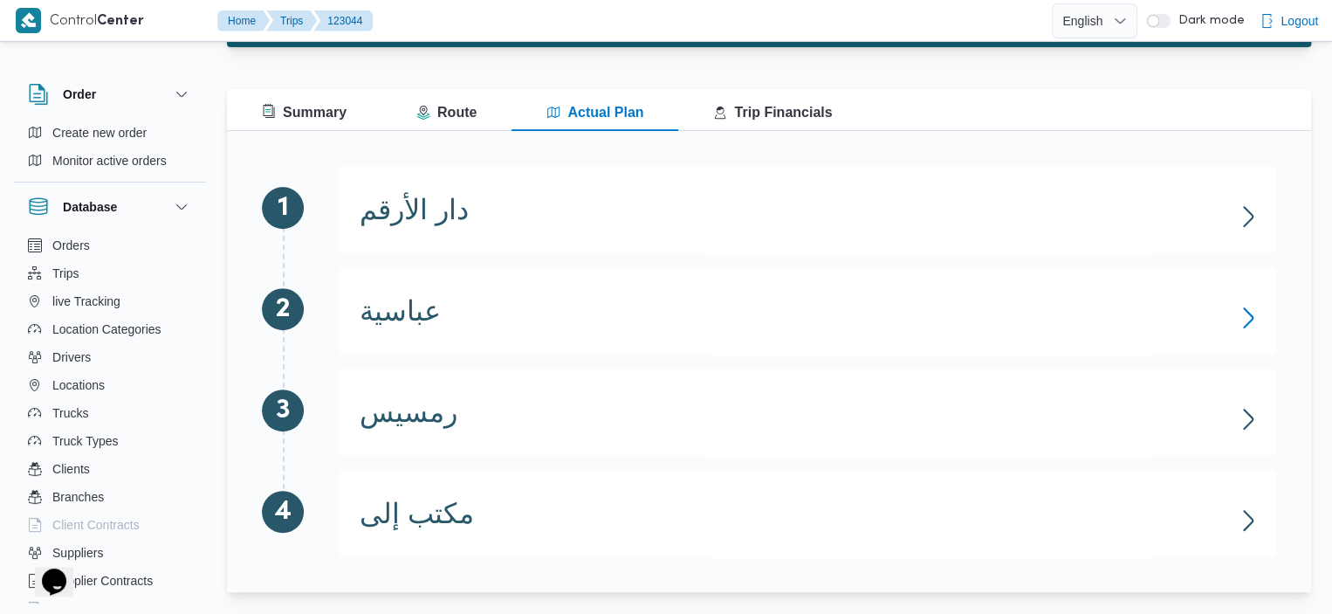
click at [1250, 326] on icon "button" at bounding box center [1248, 318] width 28 height 28
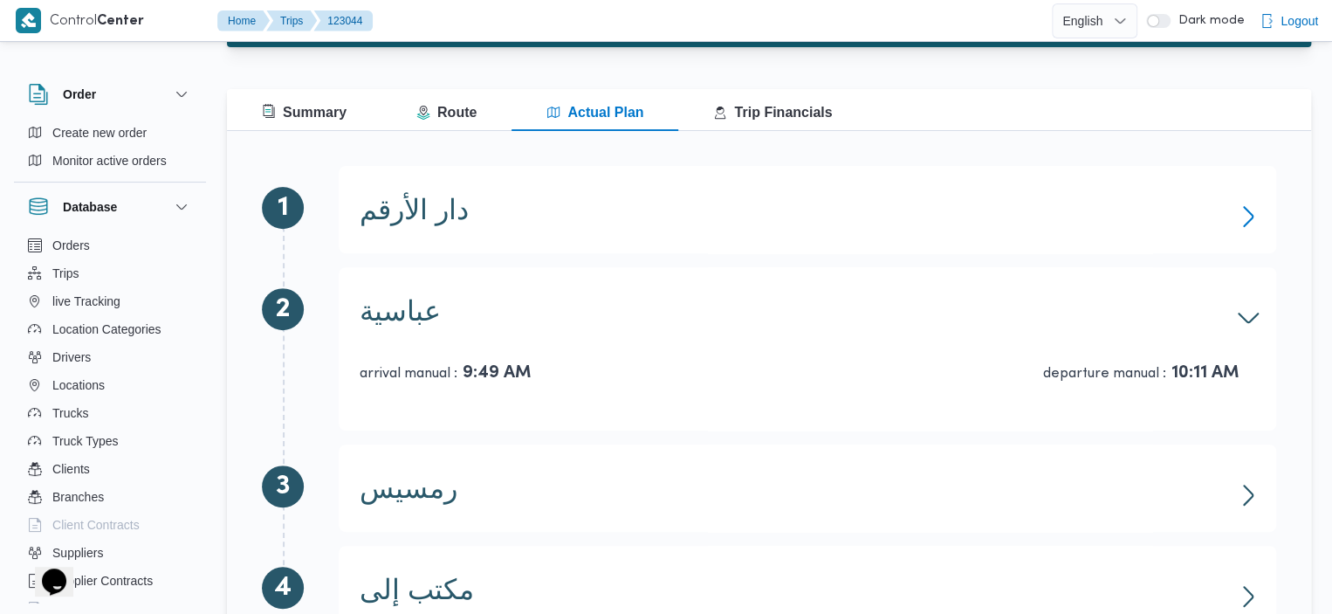
click at [1238, 216] on icon "button" at bounding box center [1248, 216] width 28 height 28
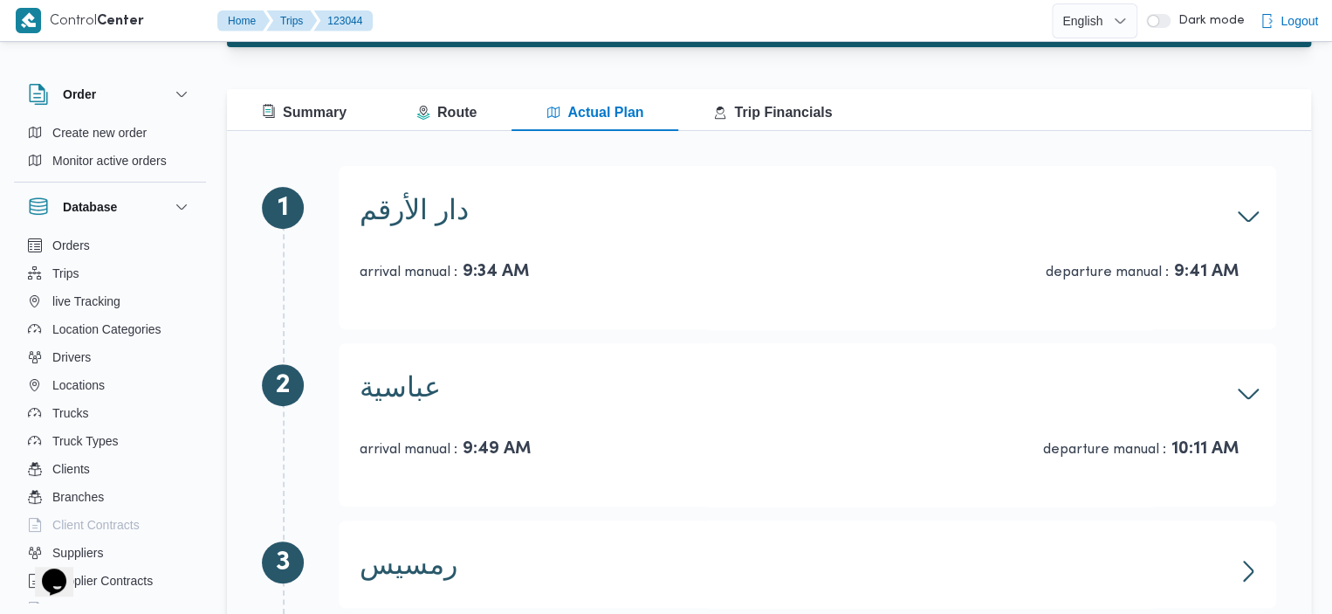
scroll to position [340, 0]
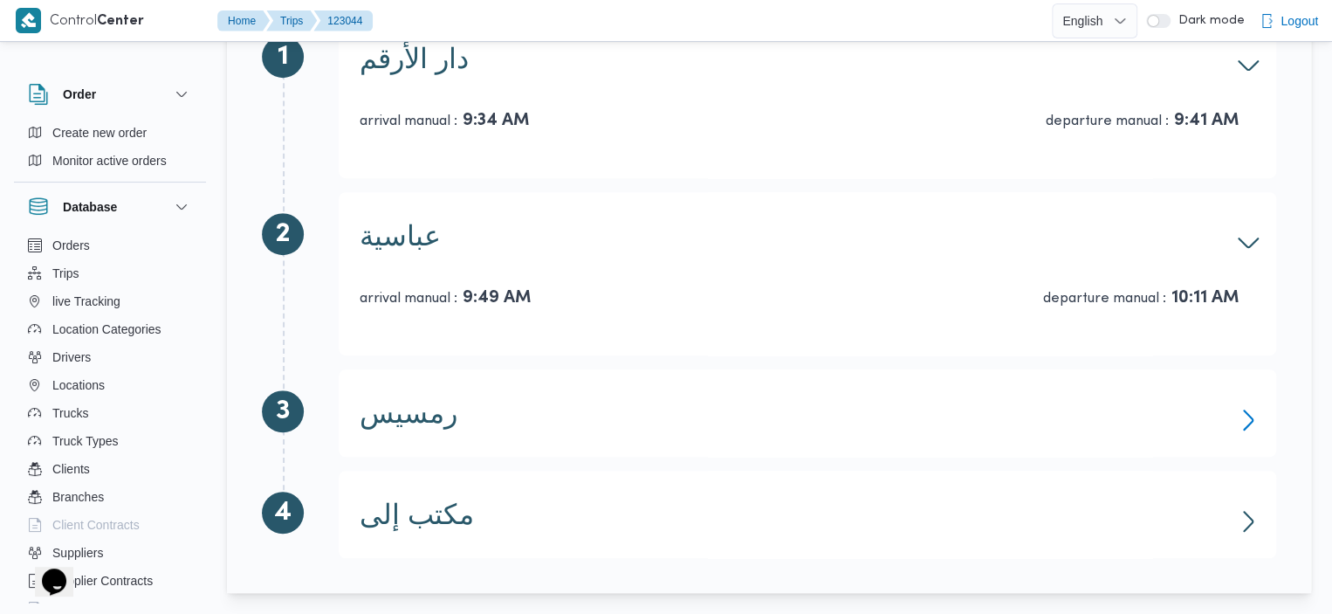
click at [1245, 411] on icon "button" at bounding box center [1248, 419] width 10 height 21
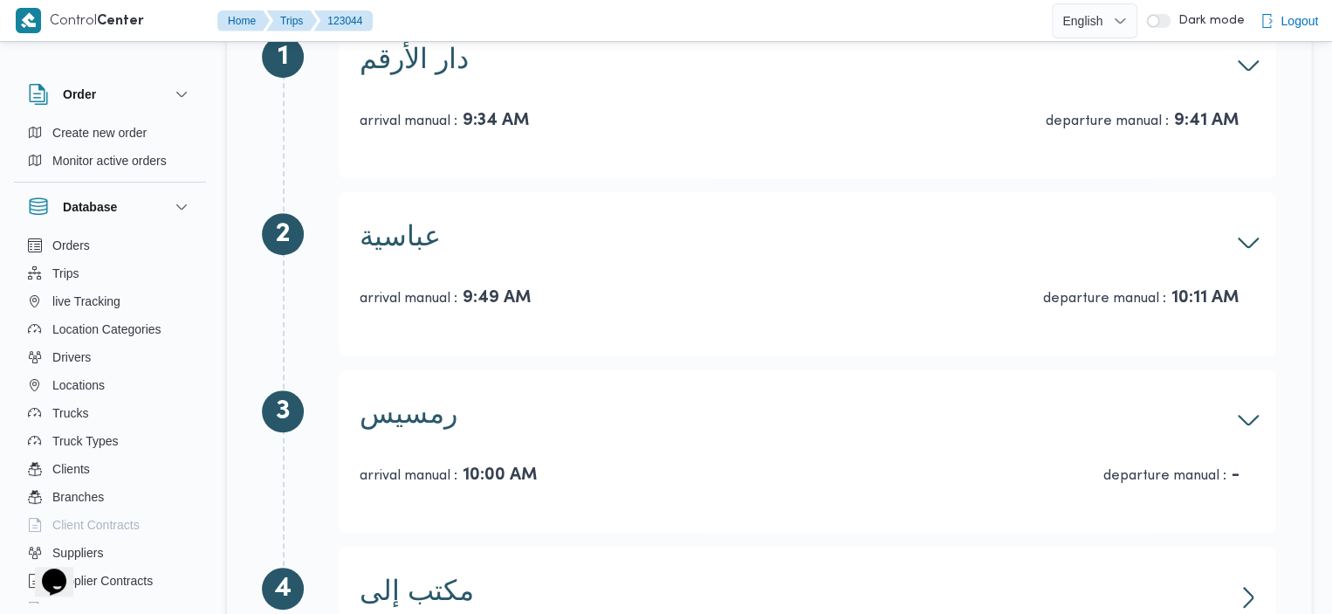
scroll to position [415, 0]
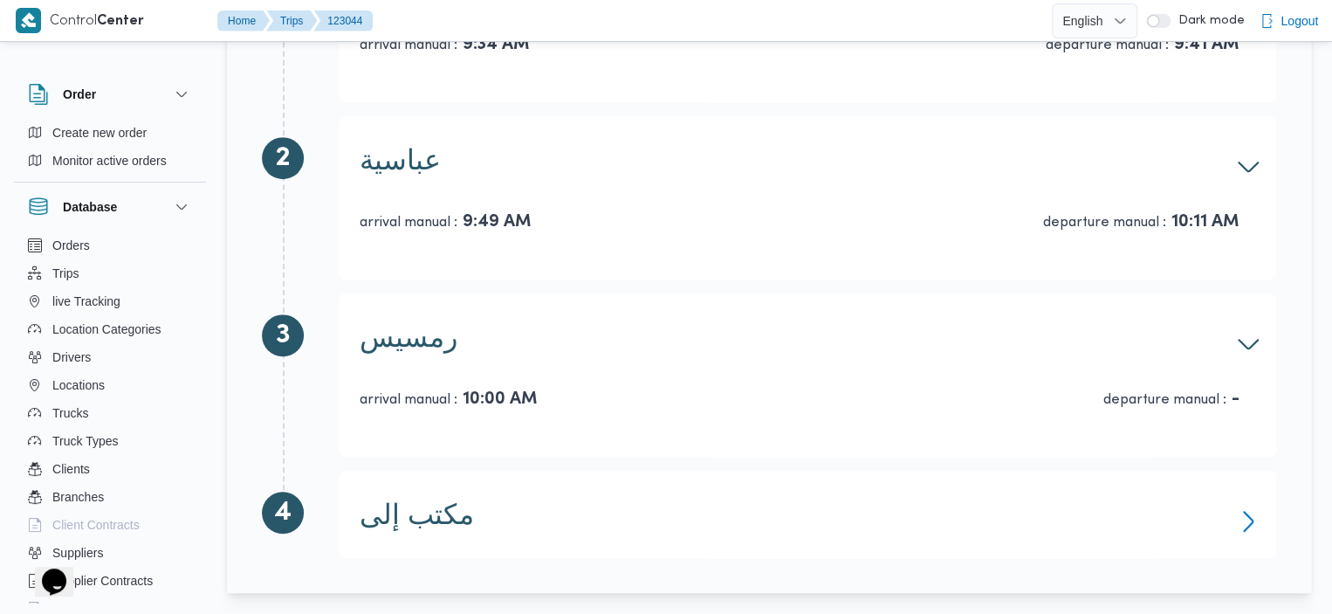
click at [1238, 517] on icon "button" at bounding box center [1248, 521] width 28 height 28
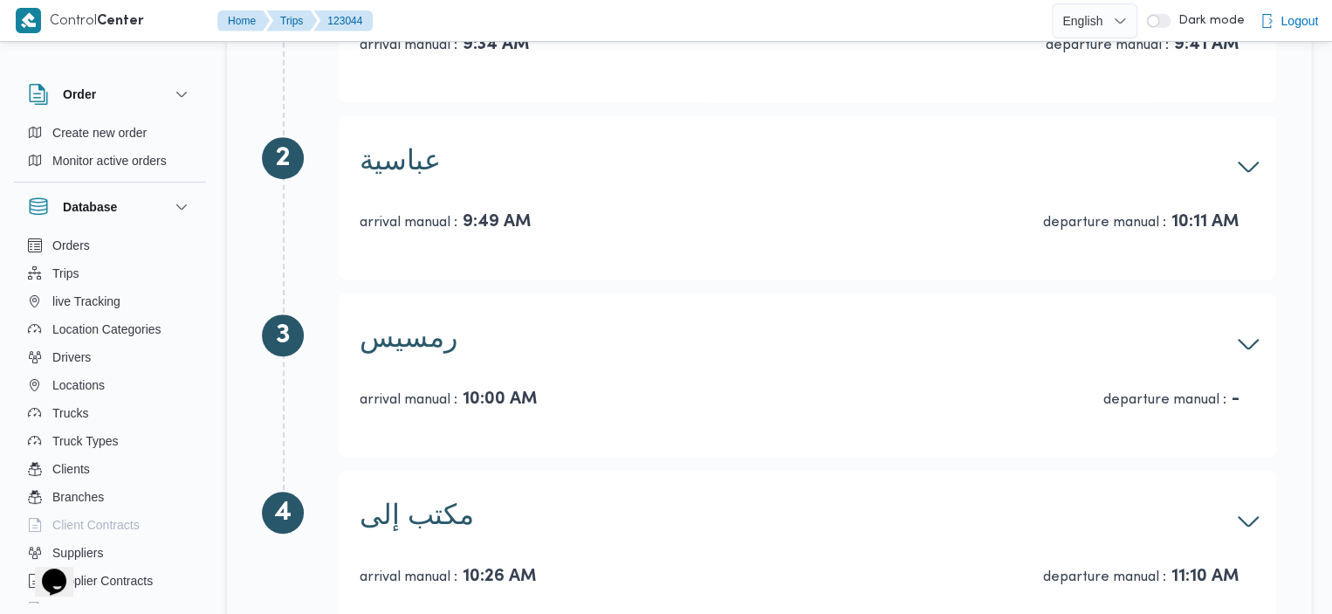
scroll to position [492, 0]
